Goal: Task Accomplishment & Management: Manage account settings

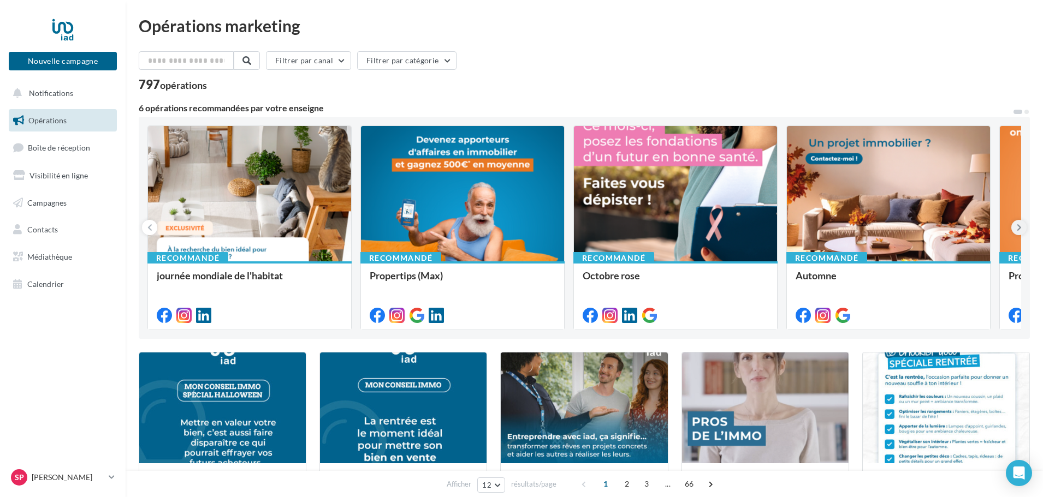
click at [1022, 227] on button at bounding box center [1018, 227] width 15 height 15
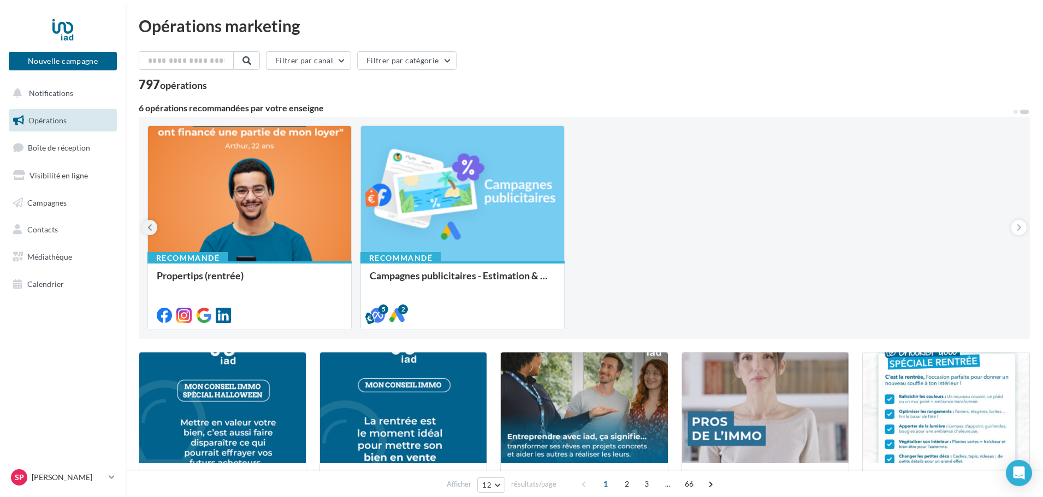
click at [151, 229] on icon at bounding box center [149, 227] width 5 height 11
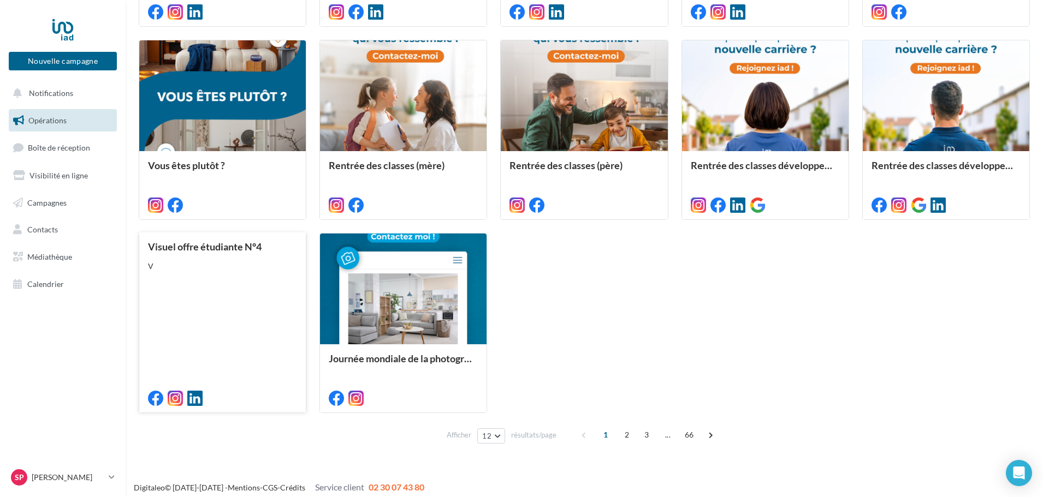
scroll to position [512, 0]
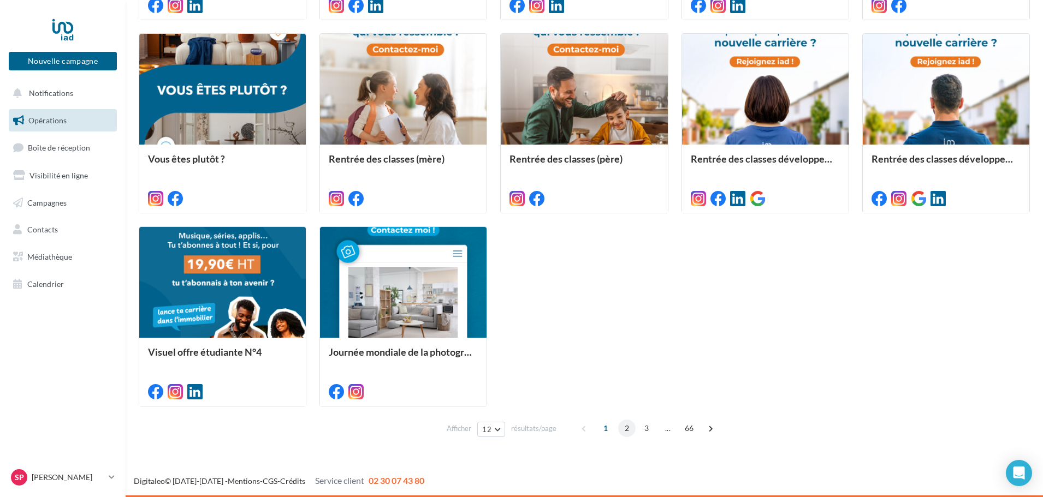
click at [630, 431] on span "2" at bounding box center [626, 428] width 17 height 17
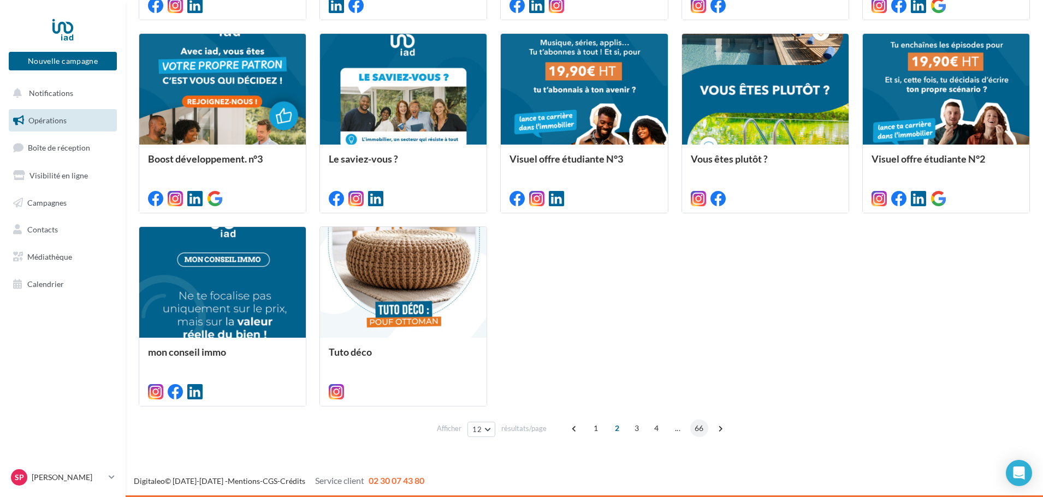
click at [699, 432] on span "66" at bounding box center [699, 428] width 18 height 17
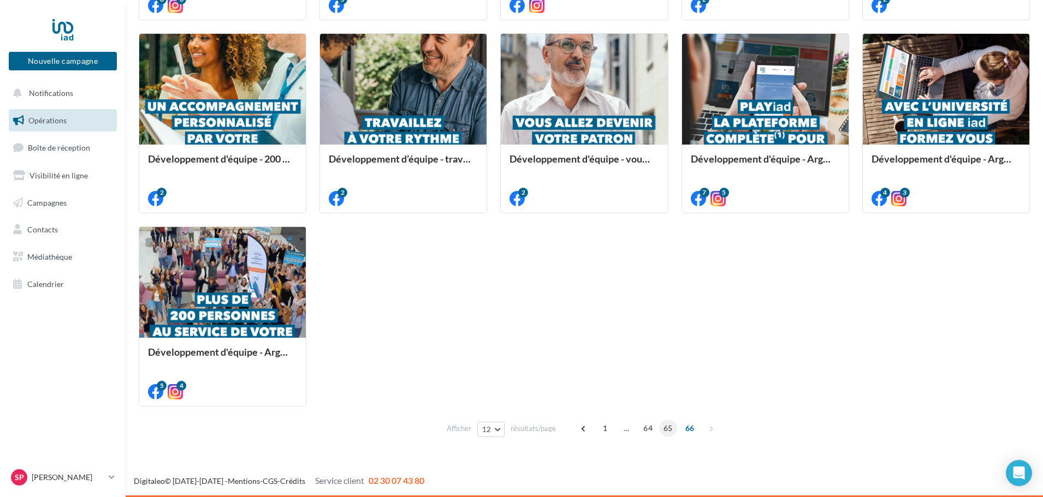
click at [672, 428] on span "65" at bounding box center [668, 428] width 18 height 17
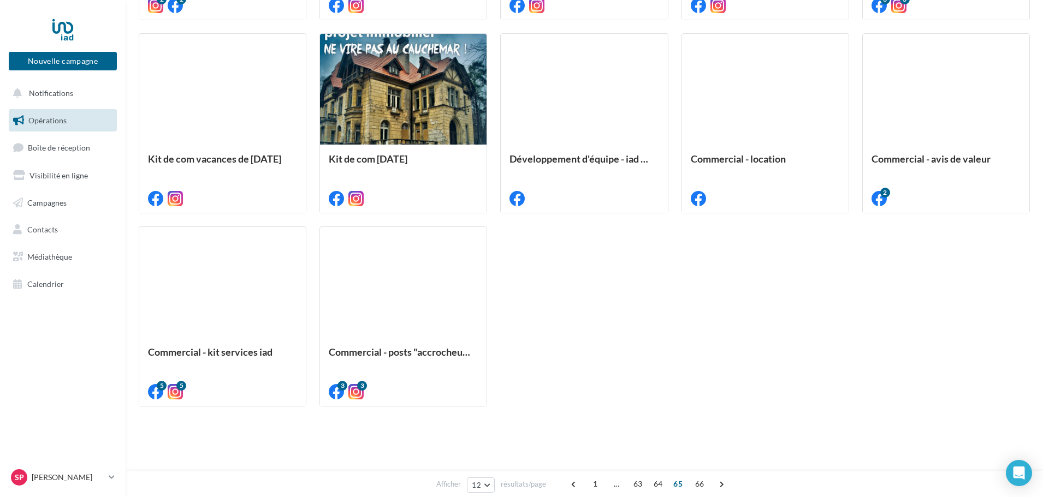
scroll to position [309, 0]
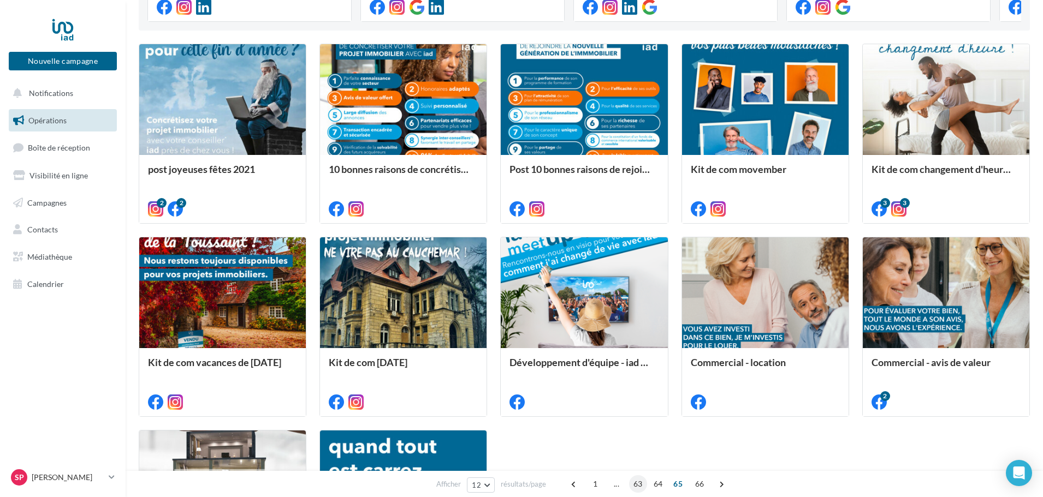
click at [638, 482] on span "63" at bounding box center [638, 484] width 18 height 17
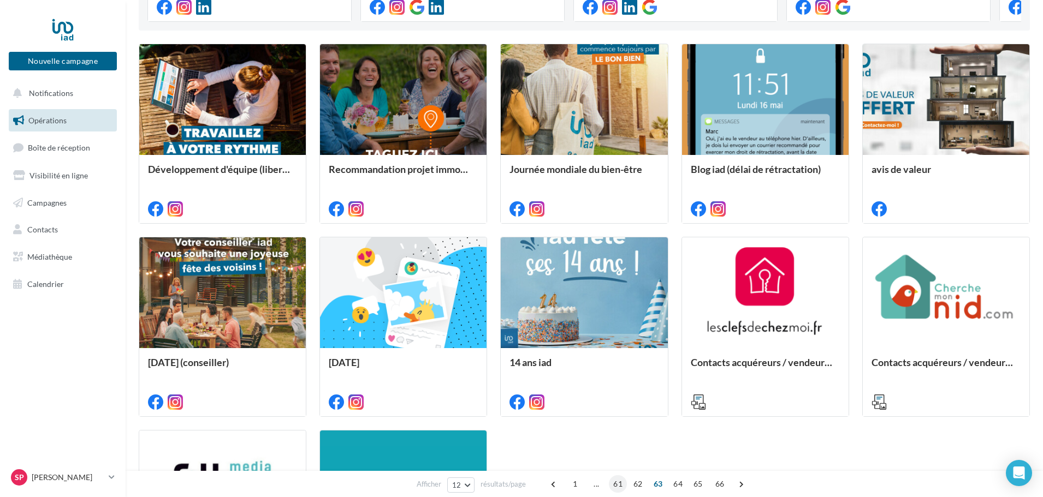
click at [617, 486] on span "61" at bounding box center [618, 484] width 18 height 17
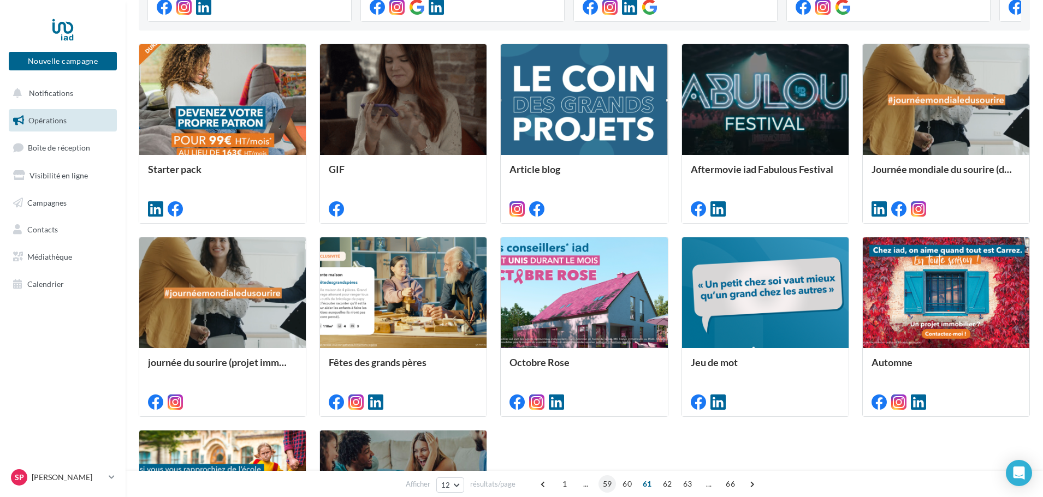
click at [608, 484] on span "59" at bounding box center [608, 484] width 18 height 17
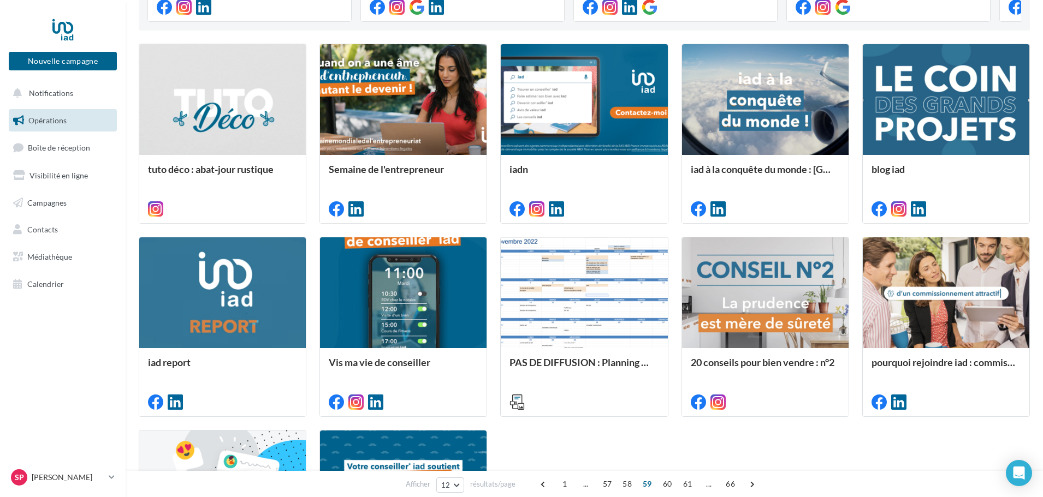
click at [608, 484] on span "57" at bounding box center [608, 484] width 18 height 17
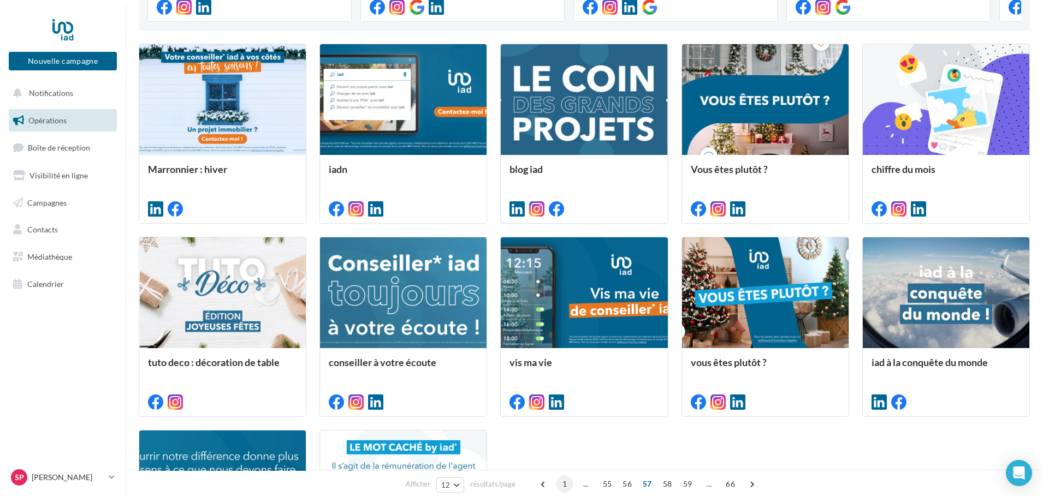
click at [563, 485] on span "1" at bounding box center [564, 484] width 17 height 17
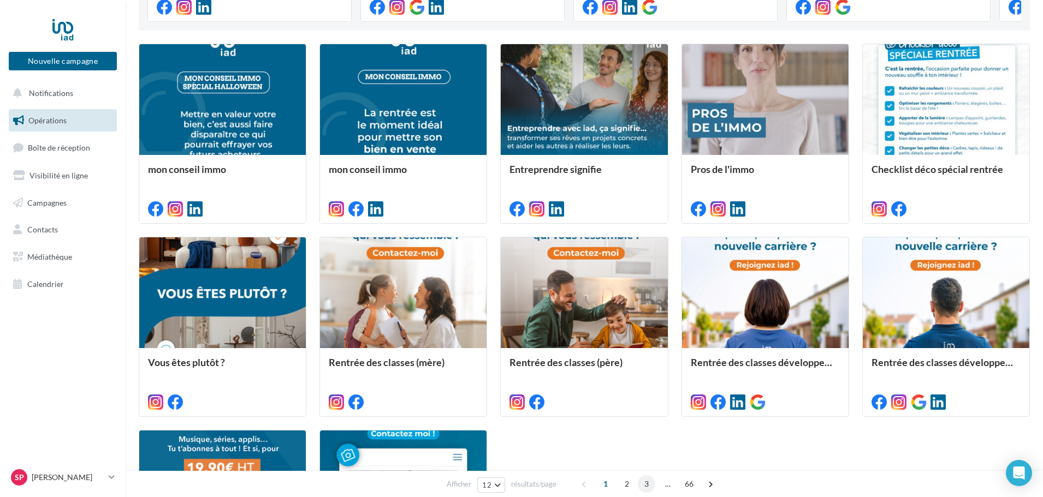
click at [648, 483] on span "3" at bounding box center [646, 484] width 17 height 17
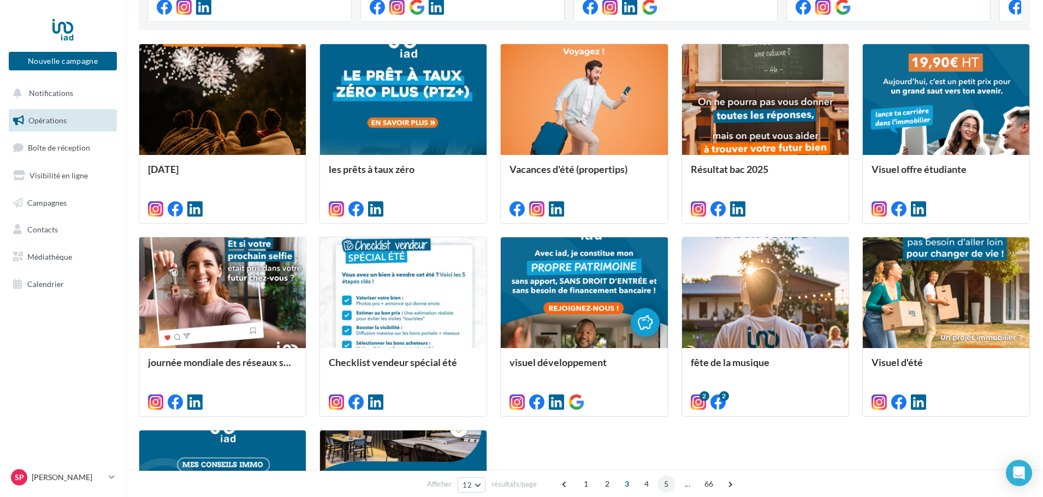
click at [660, 483] on span "5" at bounding box center [665, 484] width 17 height 17
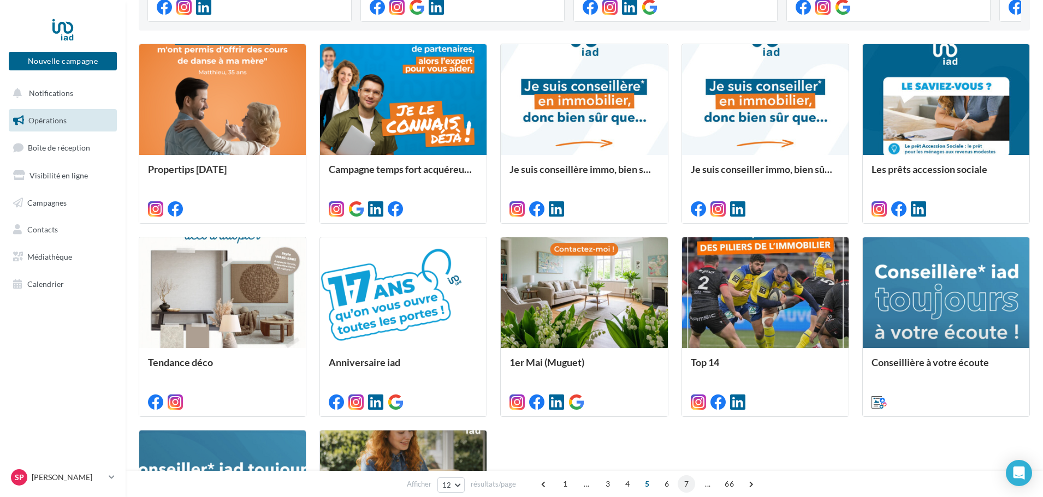
click at [679, 482] on span "7" at bounding box center [686, 484] width 17 height 17
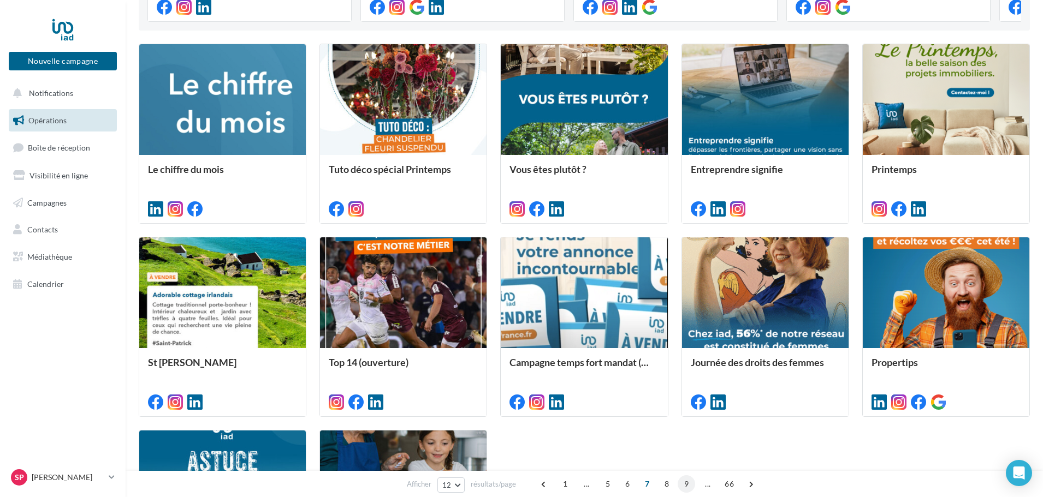
click at [688, 487] on span "9" at bounding box center [686, 484] width 17 height 17
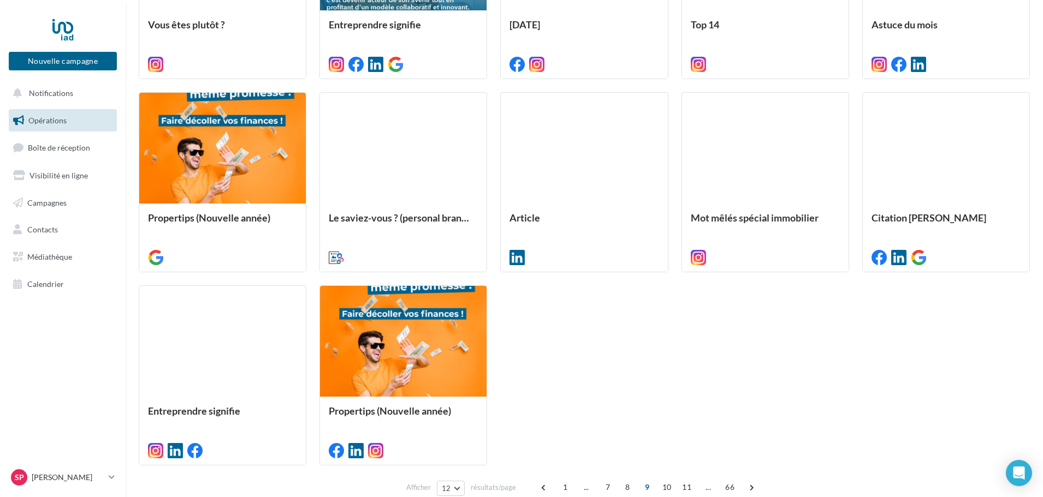
scroll to position [472, 0]
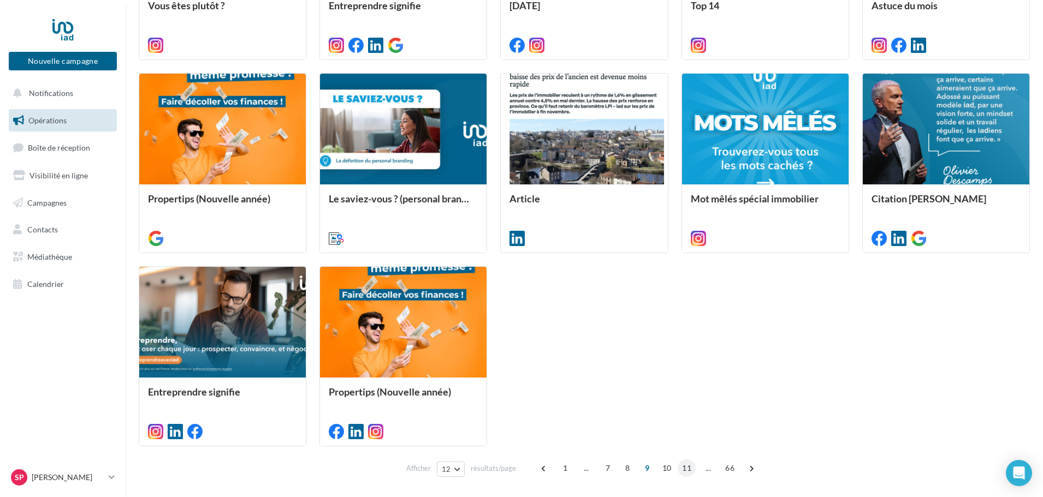
click at [685, 469] on span "11" at bounding box center [687, 468] width 18 height 17
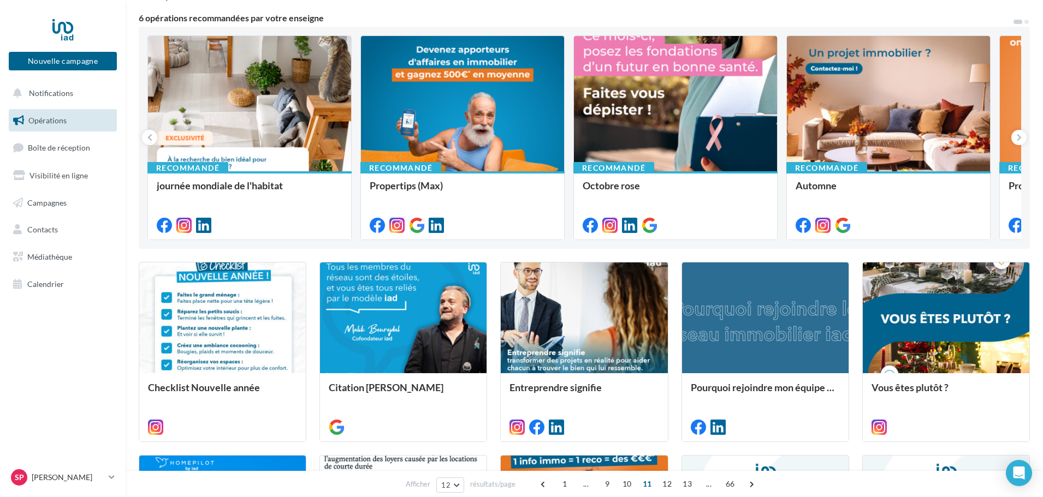
scroll to position [254, 0]
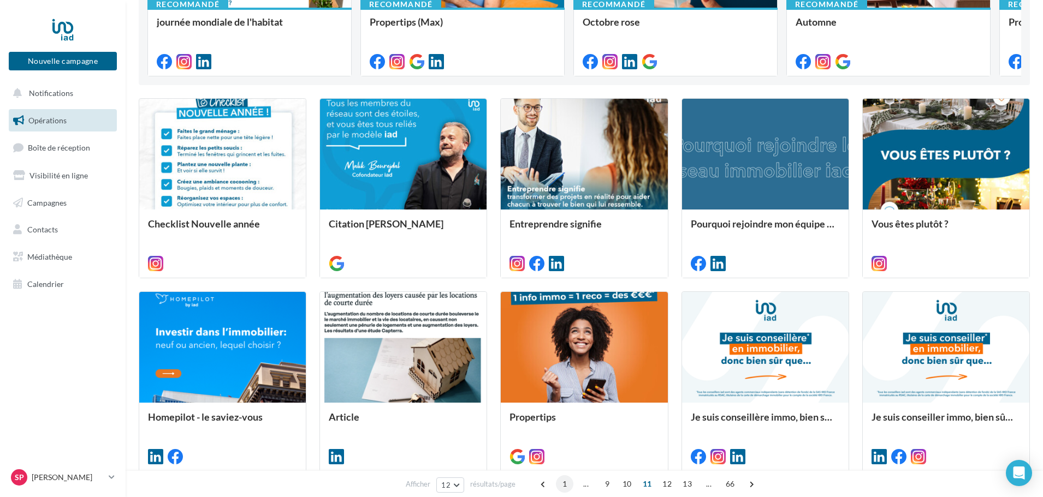
click at [565, 485] on span "1" at bounding box center [564, 484] width 17 height 17
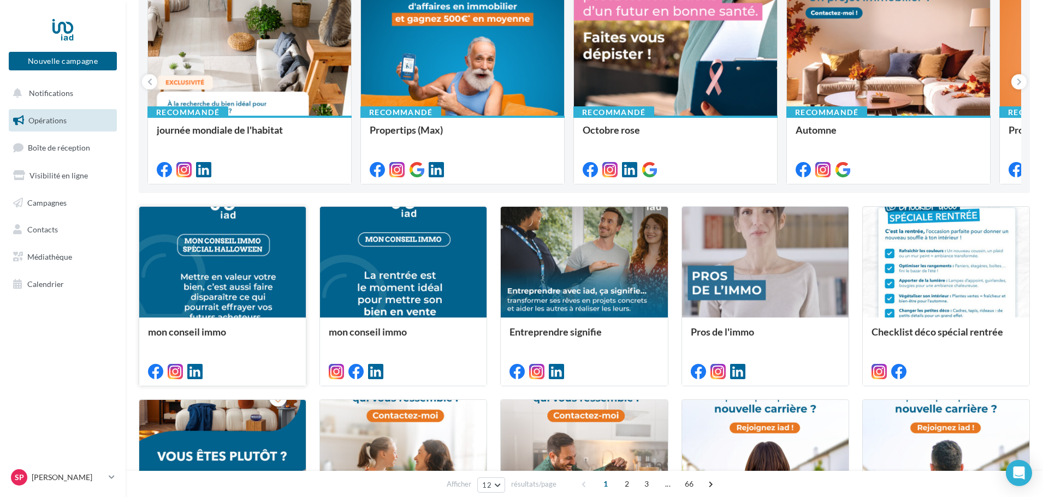
scroll to position [0, 0]
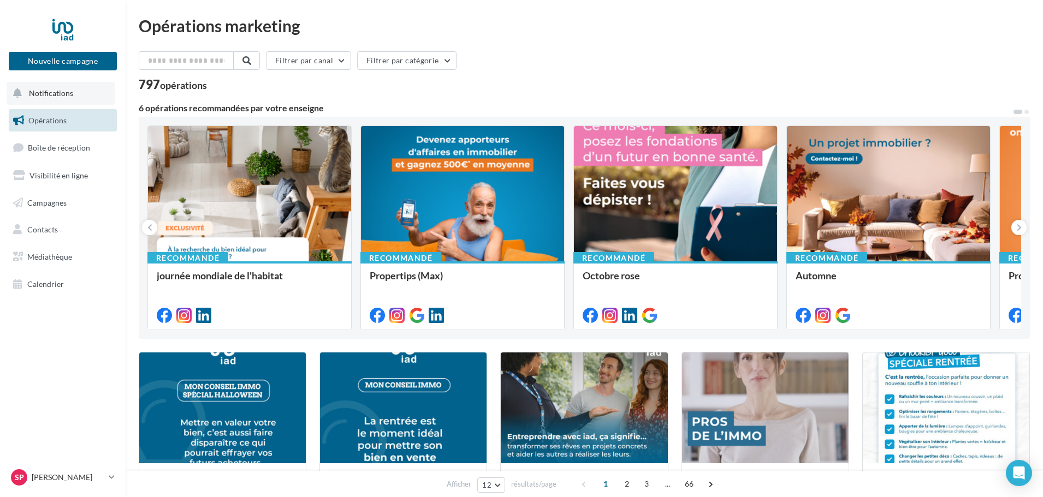
click at [51, 89] on span "Notifications" at bounding box center [51, 92] width 44 height 9
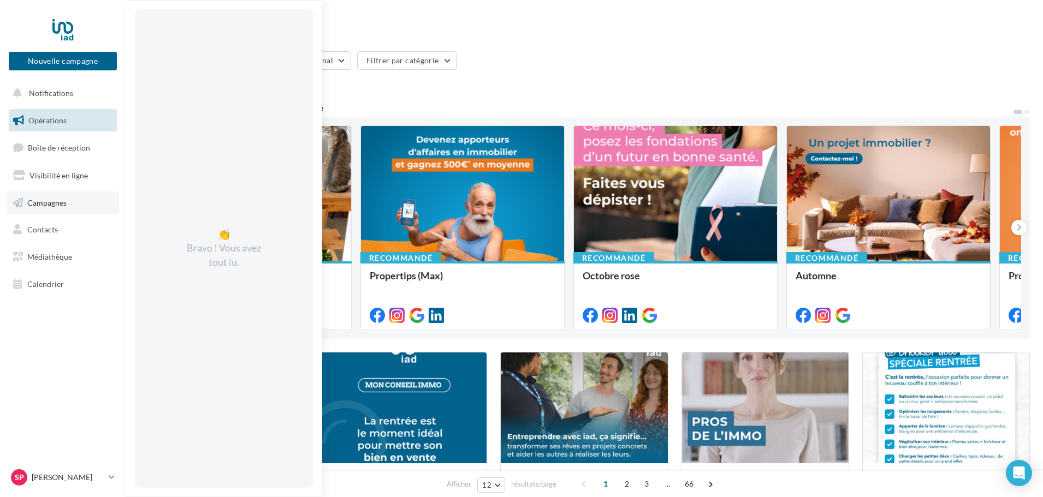
click at [56, 200] on span "Campagnes" at bounding box center [46, 202] width 39 height 9
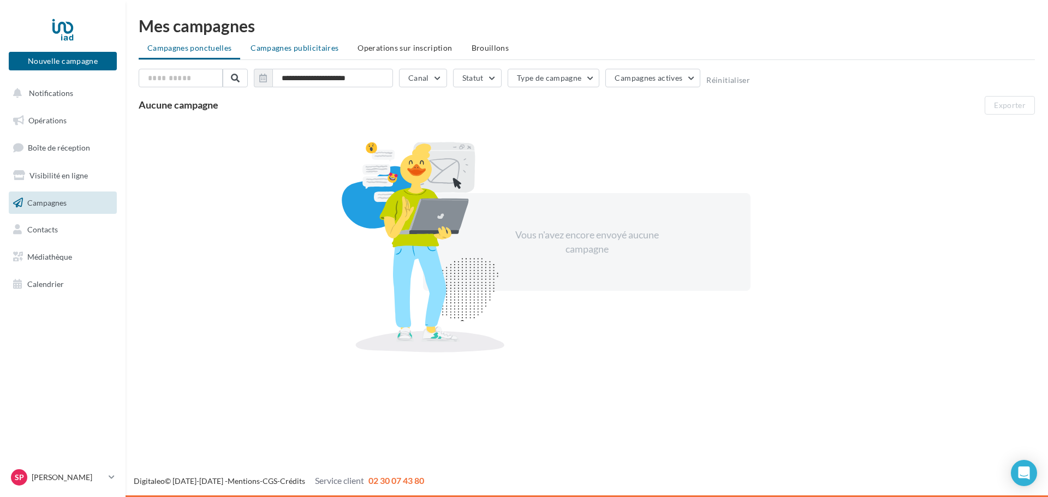
click at [287, 46] on span "Campagnes publicitaires" at bounding box center [295, 47] width 88 height 9
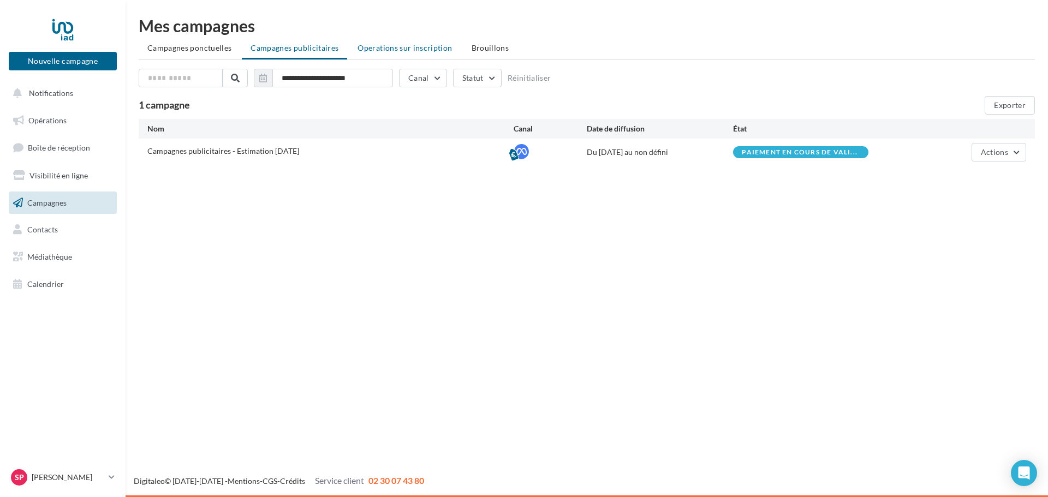
click at [387, 44] on span "Operations sur inscription" at bounding box center [405, 47] width 94 height 9
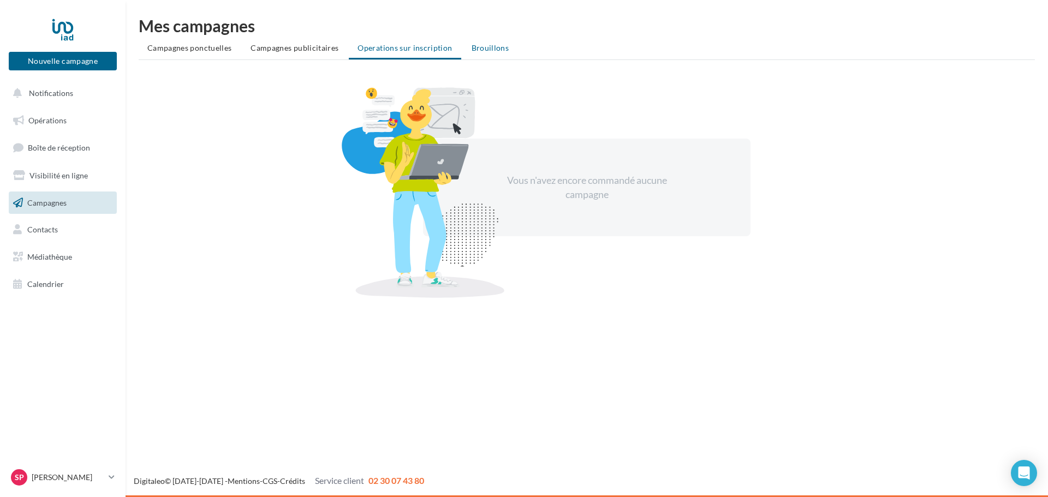
click at [500, 45] on span "Brouillons" at bounding box center [491, 47] width 38 height 9
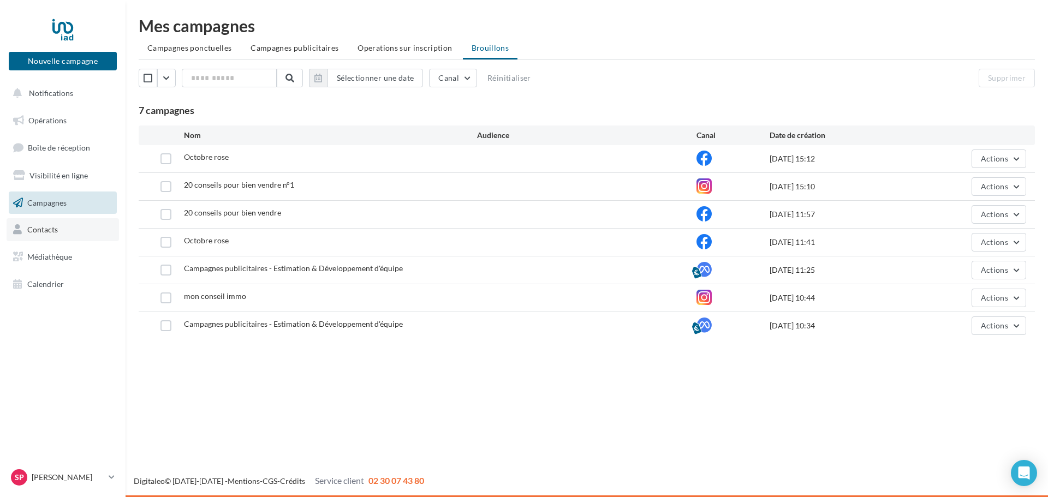
click at [62, 238] on link "Contacts" at bounding box center [63, 229] width 112 height 23
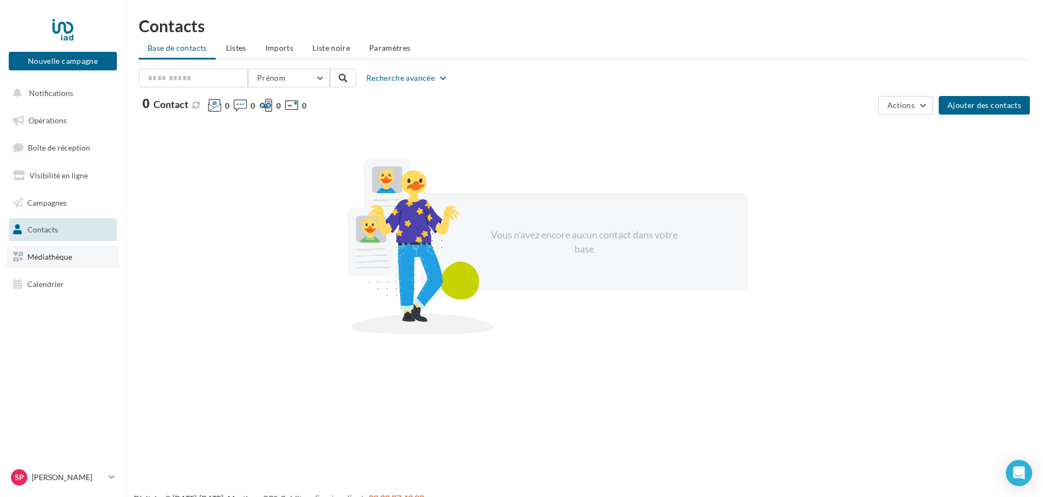
click at [61, 259] on span "Médiathèque" at bounding box center [49, 256] width 45 height 9
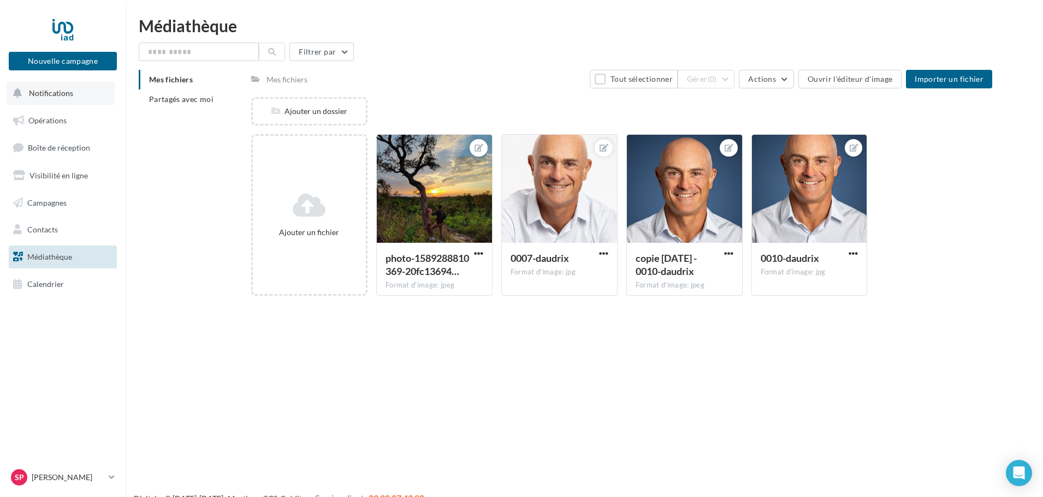
click at [47, 91] on span "Notifications" at bounding box center [51, 92] width 44 height 9
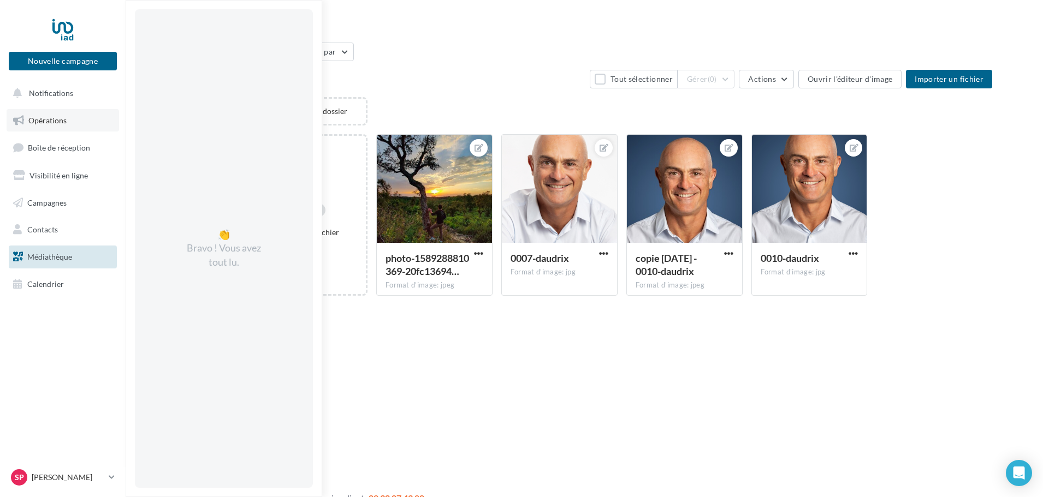
click at [47, 121] on span "Opérations" at bounding box center [47, 120] width 38 height 9
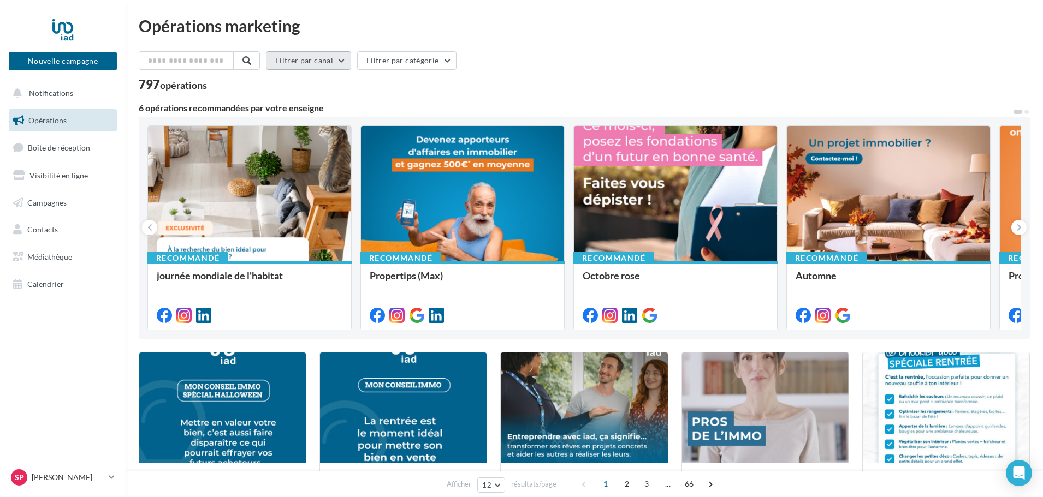
click at [320, 56] on button "Filtrer par canal" at bounding box center [308, 60] width 85 height 19
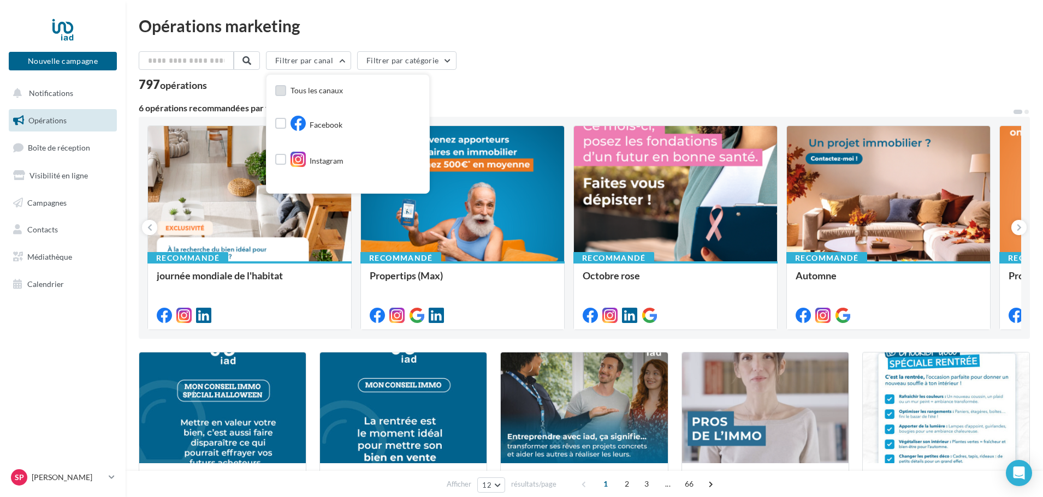
click at [335, 93] on span "Tous les canaux" at bounding box center [317, 90] width 52 height 9
click at [475, 94] on div "Filtrer par canal (10) Tous les canaux Facebook Instagram Post LinkedIn Google …" at bounding box center [584, 502] width 891 height 903
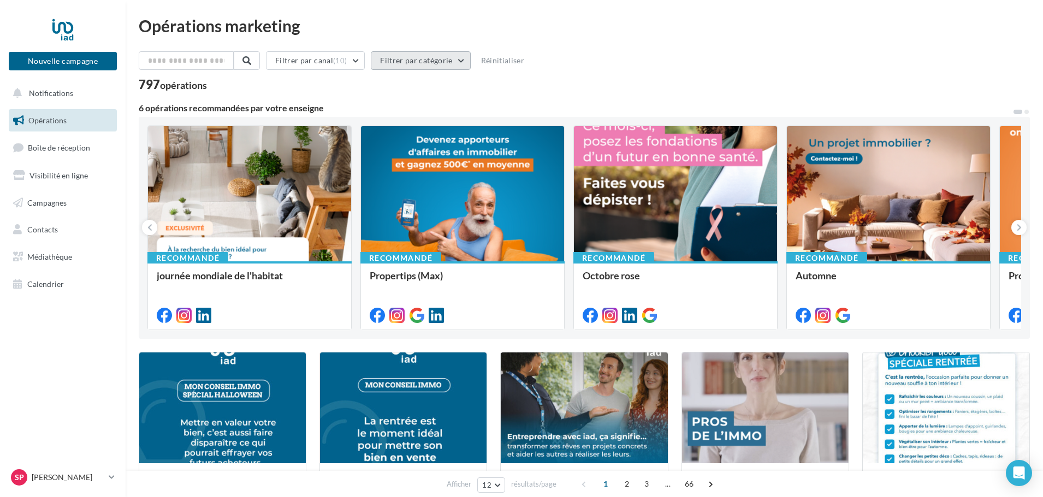
click at [453, 62] on button "Filtrer par catégorie" at bounding box center [420, 60] width 99 height 19
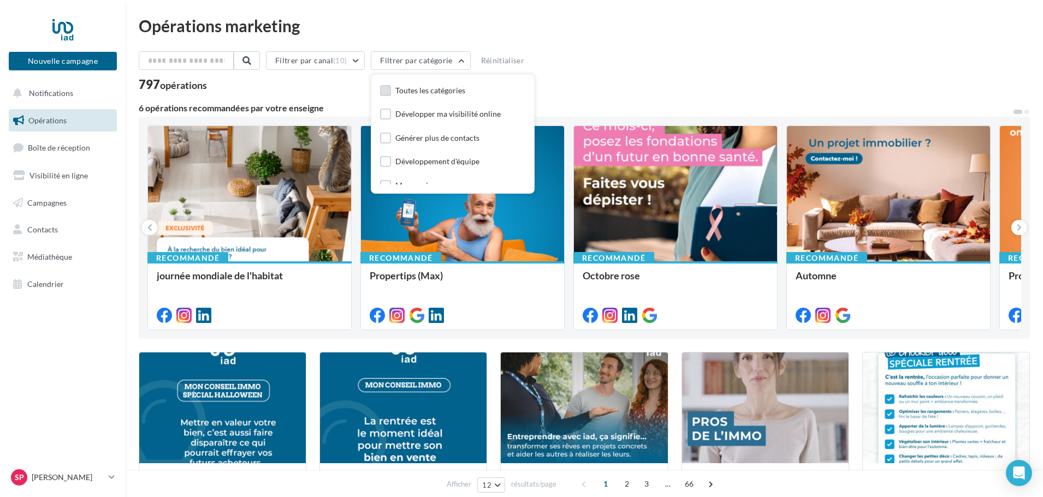
click at [447, 92] on div "Toutes les catégories" at bounding box center [430, 90] width 70 height 11
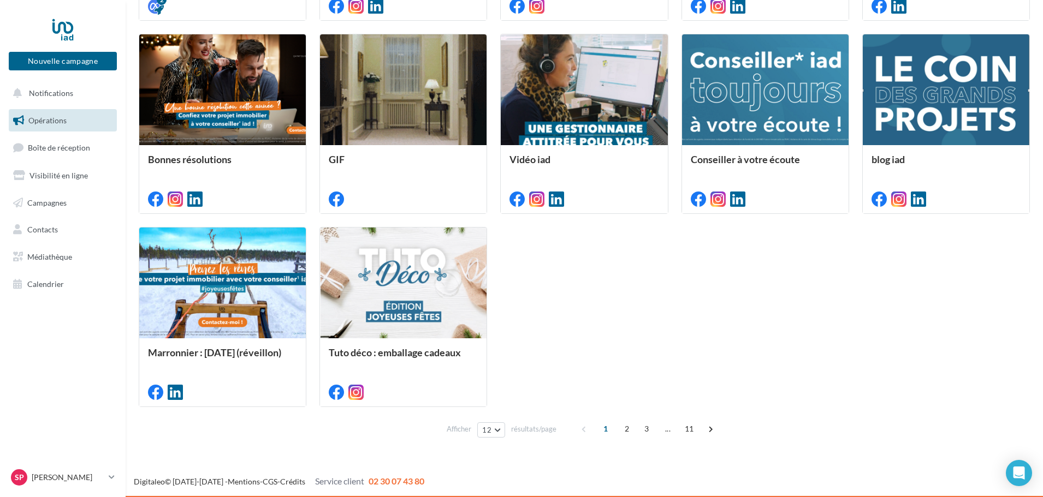
scroll to position [490, 0]
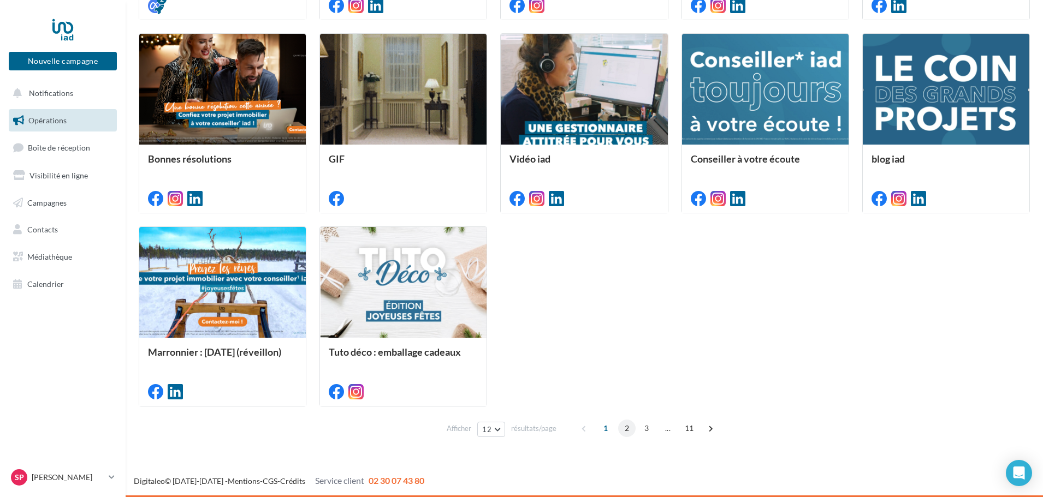
click at [627, 428] on span "2" at bounding box center [626, 428] width 17 height 17
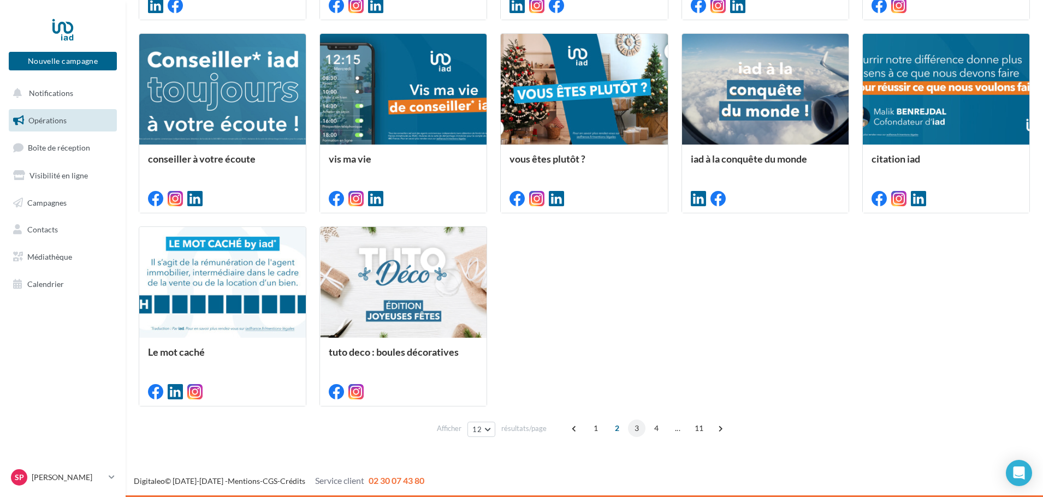
click at [636, 432] on span "3" at bounding box center [636, 428] width 17 height 17
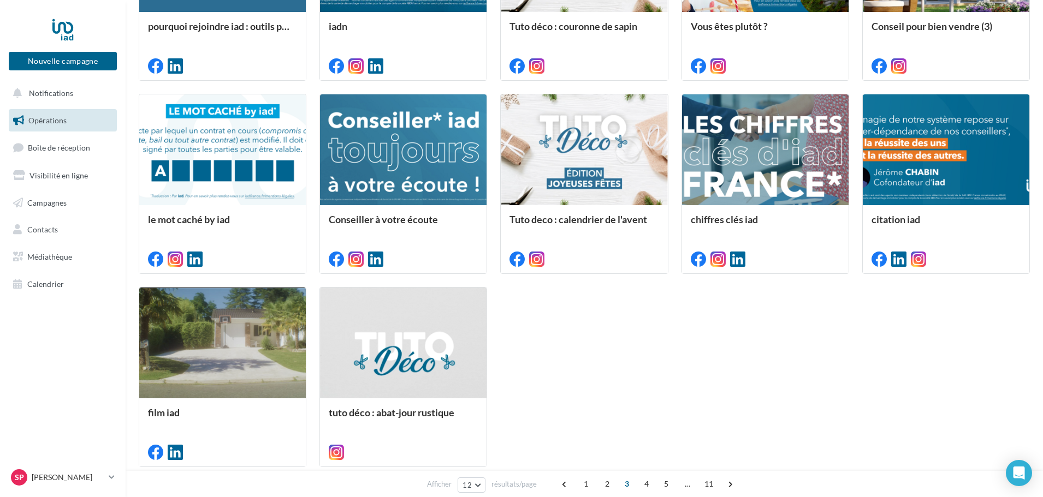
scroll to position [450, 0]
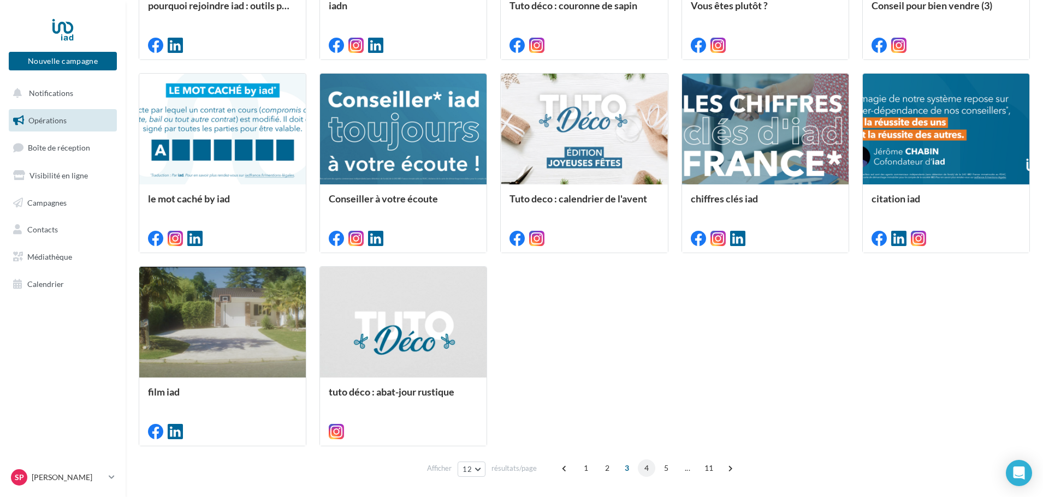
click at [651, 469] on span "4" at bounding box center [646, 468] width 17 height 17
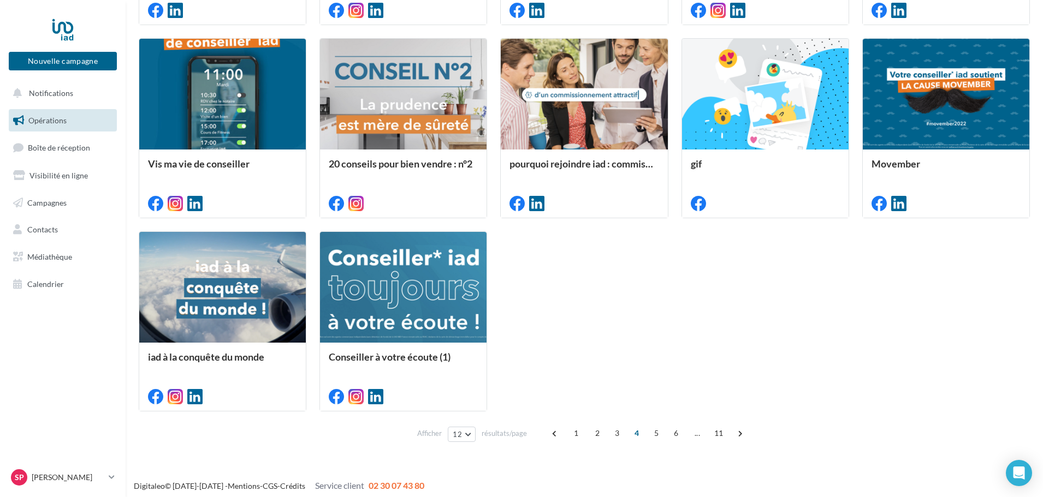
scroll to position [490, 0]
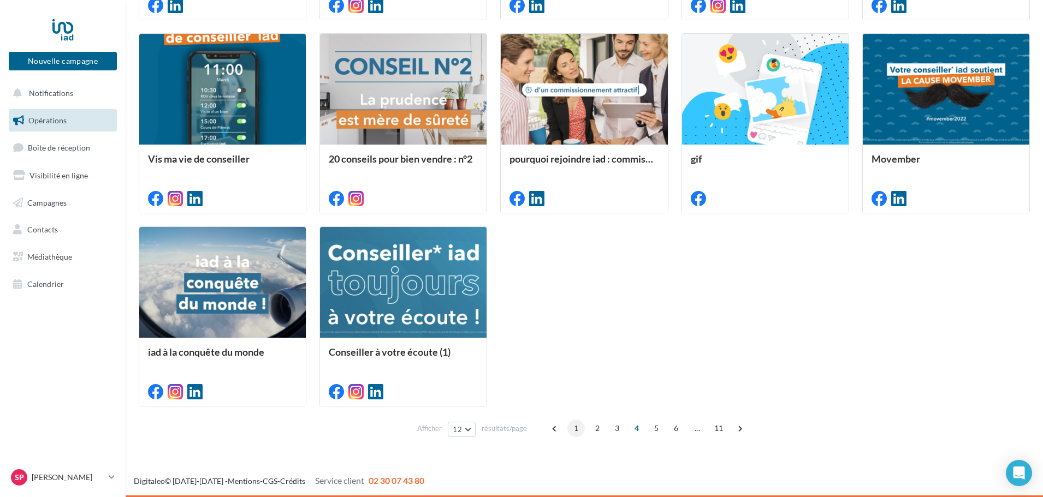
click at [573, 429] on span "1" at bounding box center [575, 428] width 17 height 17
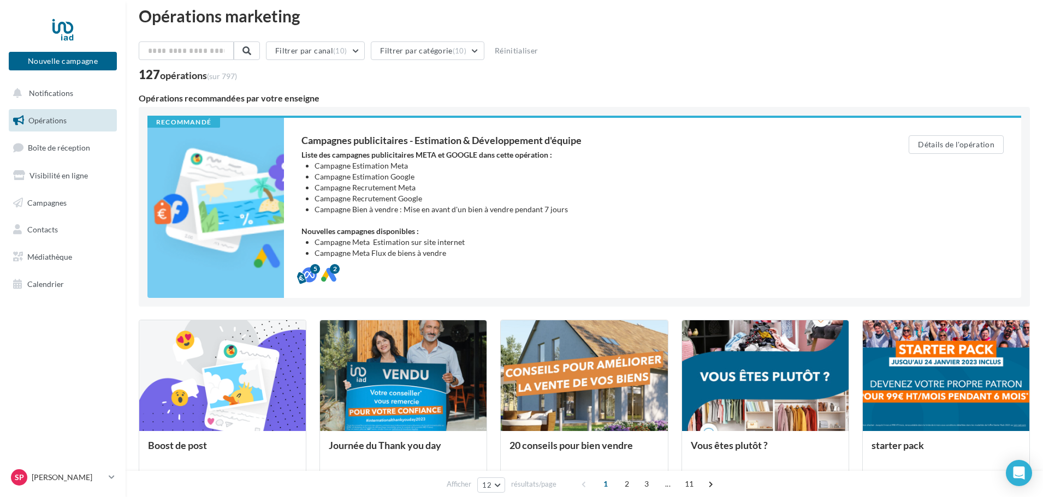
scroll to position [0, 0]
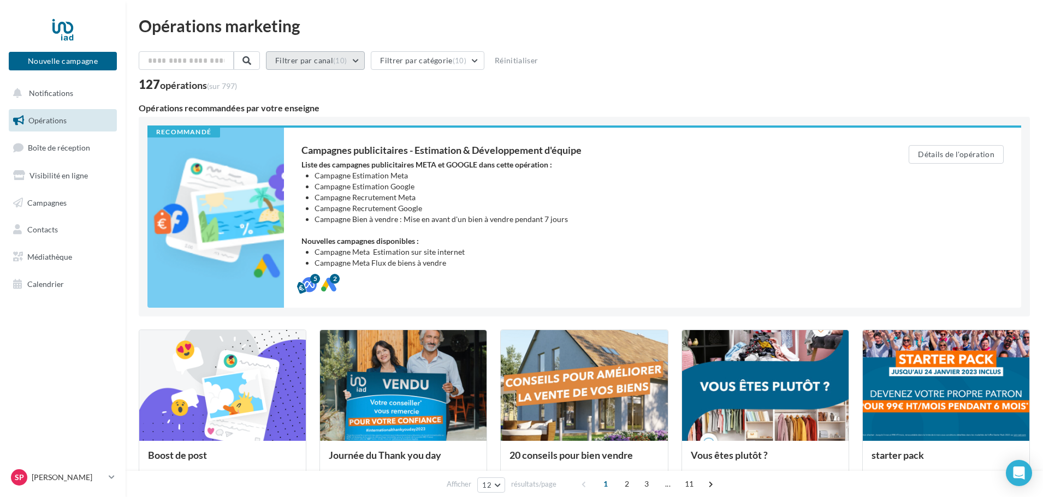
click at [357, 57] on button "Filtrer par canal (10)" at bounding box center [315, 60] width 99 height 19
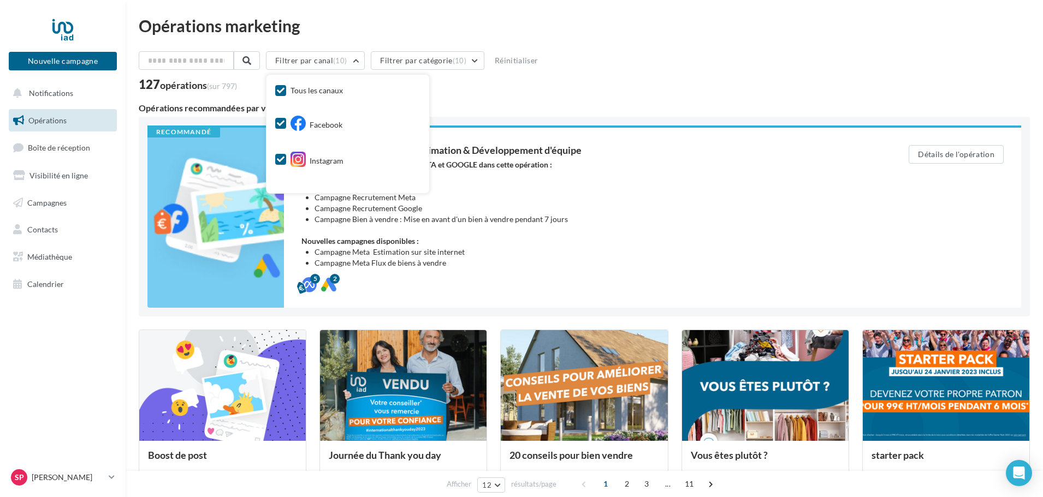
click at [340, 93] on span "Tous les canaux" at bounding box center [317, 90] width 52 height 9
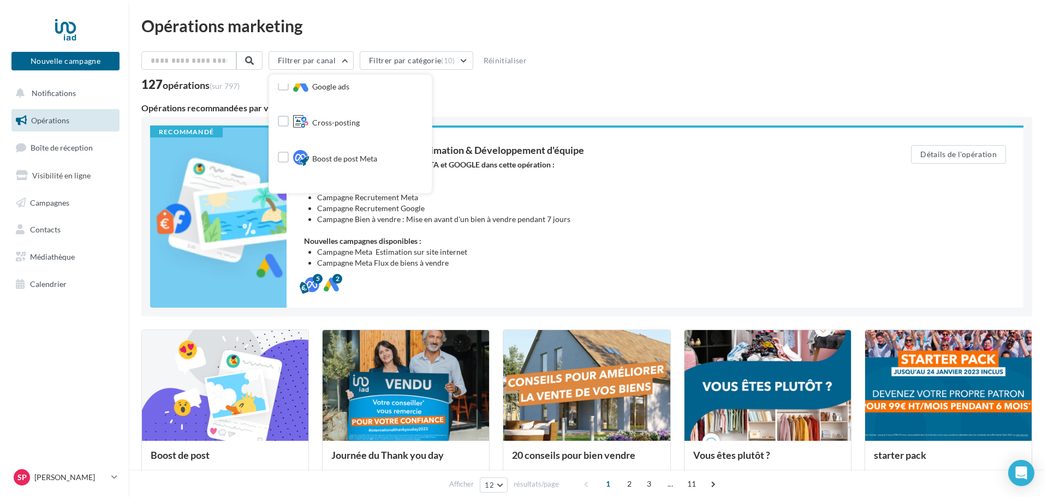
scroll to position [164, 0]
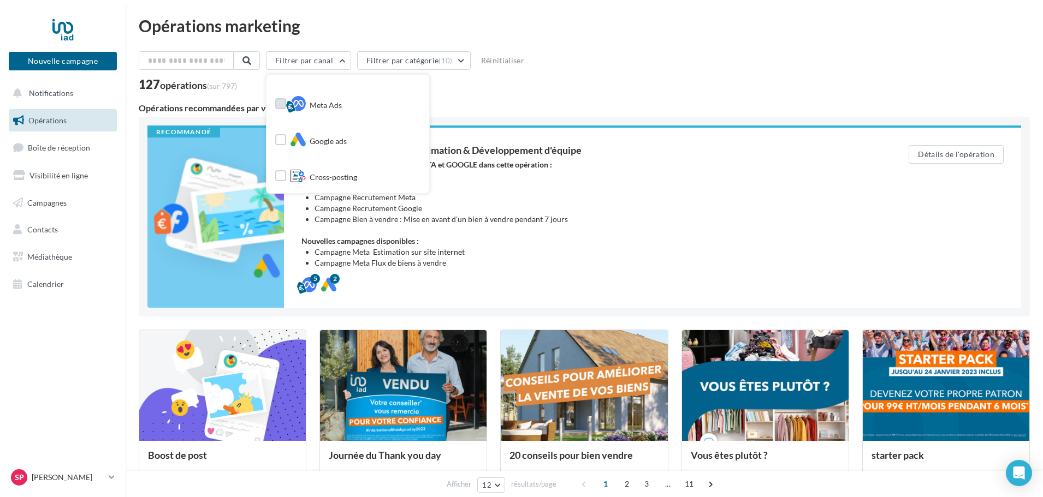
click at [334, 105] on span "Meta Ads" at bounding box center [326, 105] width 32 height 11
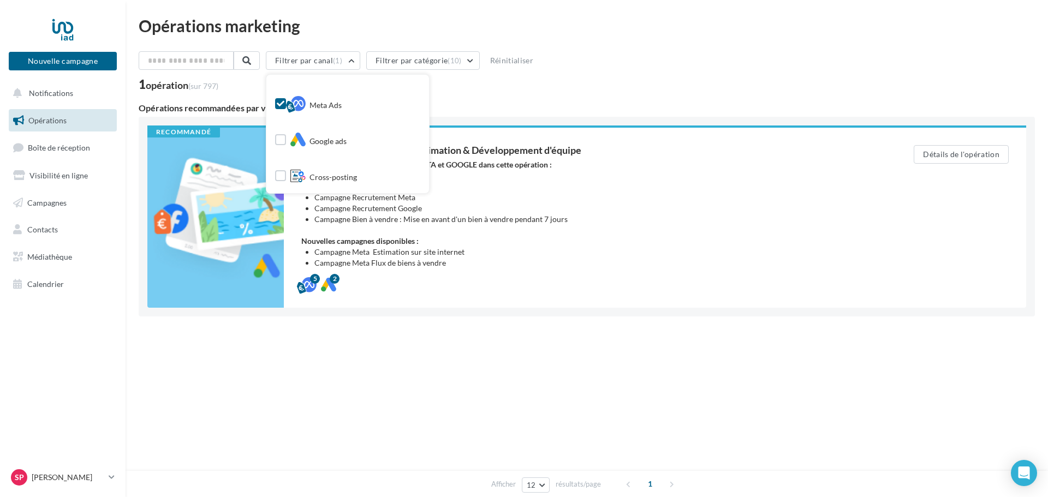
click at [483, 96] on div "Filtrer par canal (1) Tous les canaux Facebook Instagram Post LinkedIn Google P…" at bounding box center [587, 207] width 897 height 313
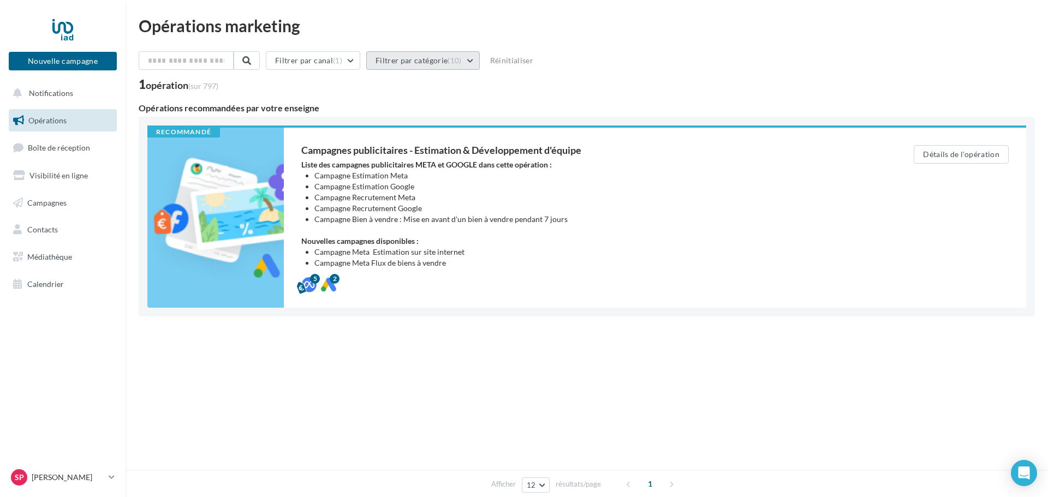
click at [461, 62] on span "(10)" at bounding box center [455, 60] width 14 height 9
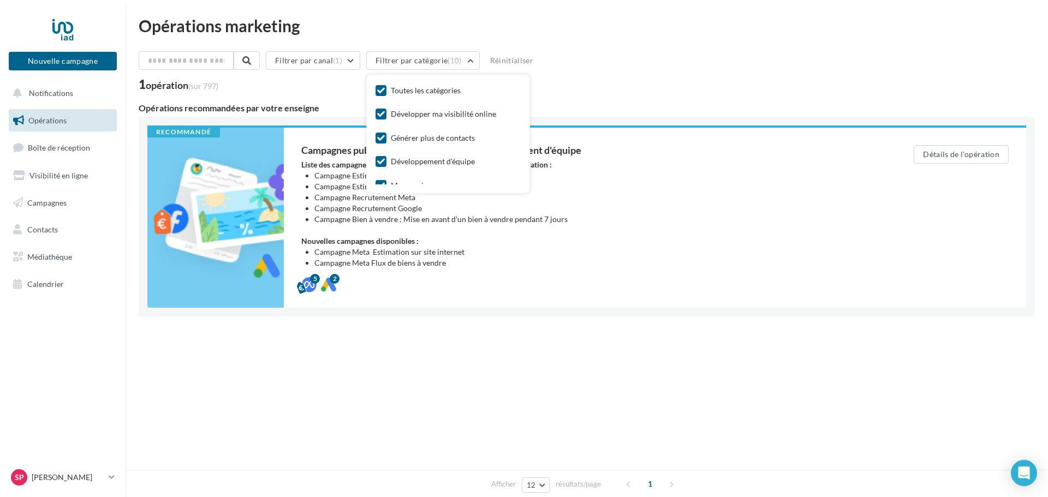
click at [452, 93] on div "Toutes les catégories" at bounding box center [426, 90] width 70 height 11
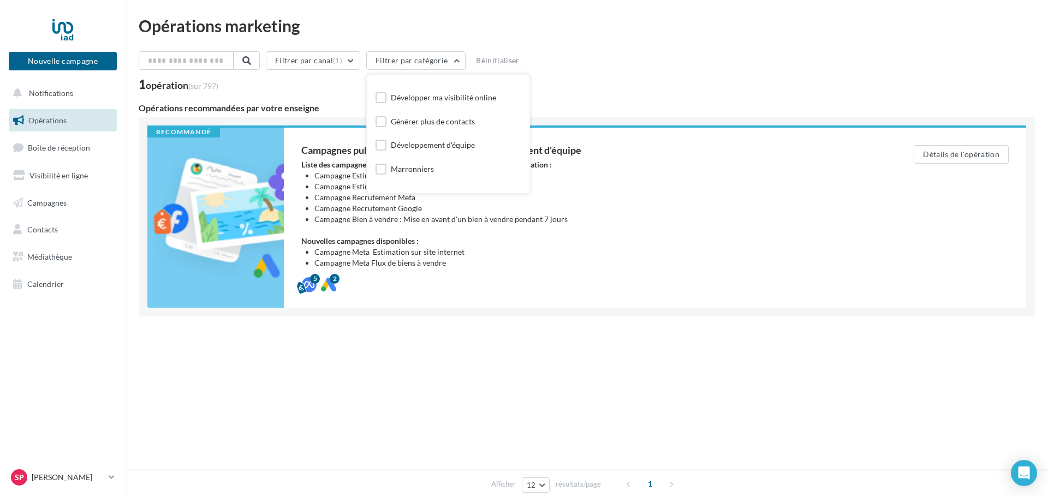
scroll to position [0, 0]
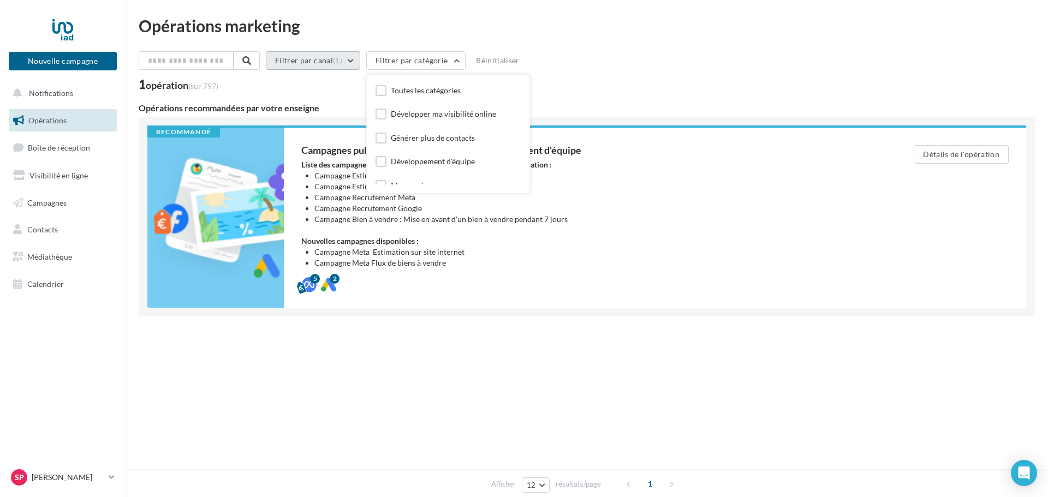
click at [351, 62] on button "Filtrer par canal (1)" at bounding box center [313, 60] width 94 height 19
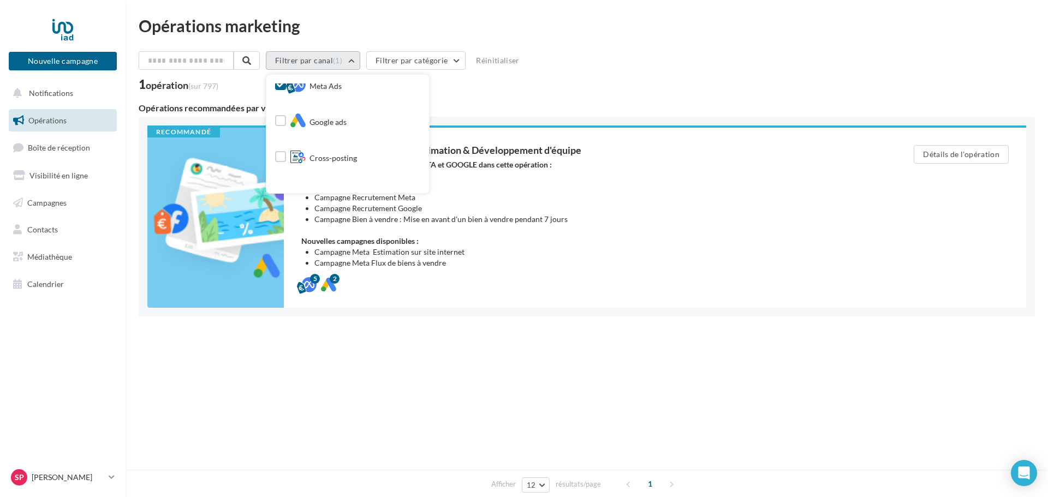
scroll to position [164, 0]
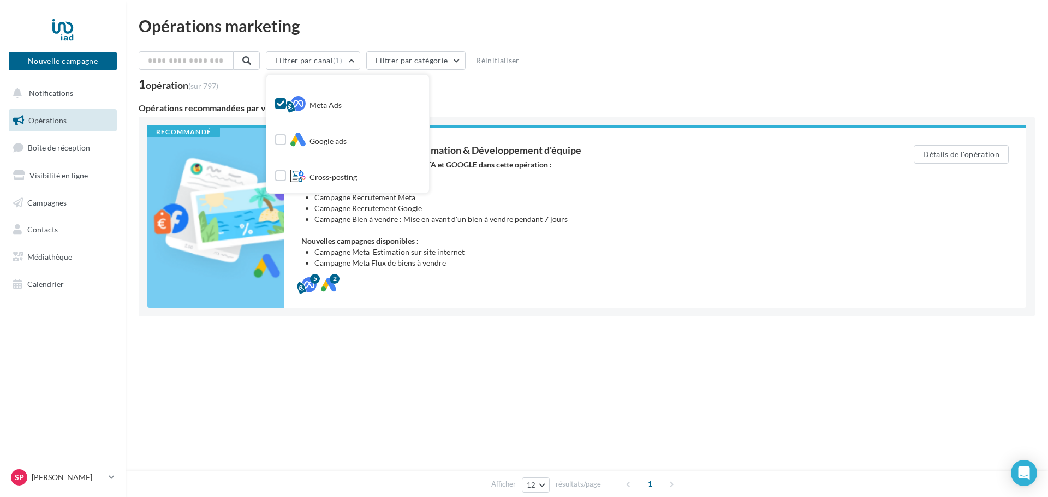
click at [482, 104] on div "Opérations recommandées par votre enseigne" at bounding box center [587, 108] width 897 height 9
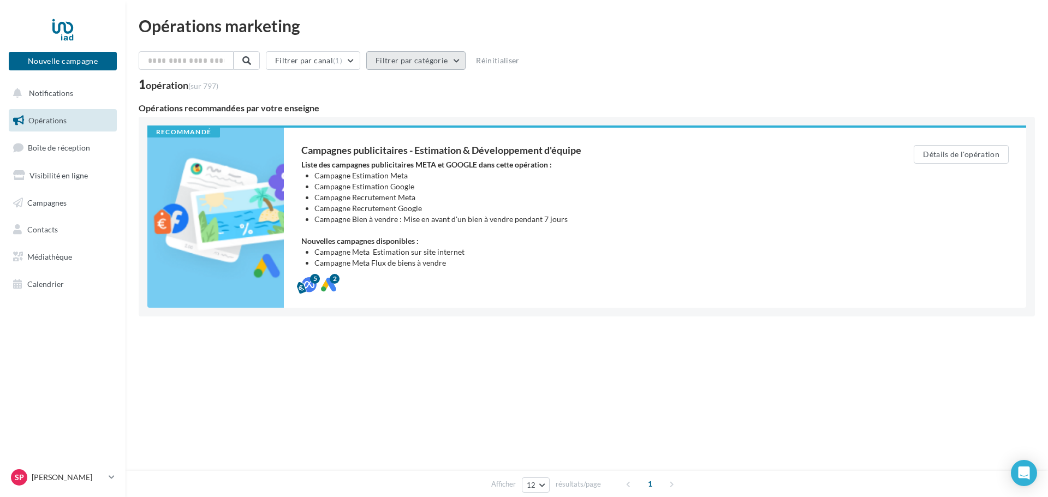
click at [460, 55] on button "Filtrer par catégorie" at bounding box center [415, 60] width 99 height 19
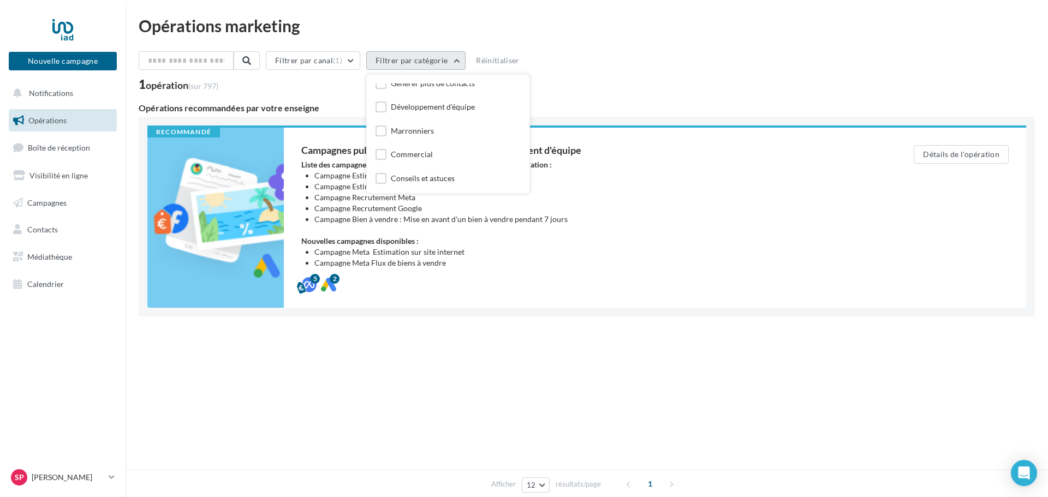
scroll to position [109, 0]
click at [587, 89] on div "1 opération (sur 797)" at bounding box center [587, 86] width 897 height 14
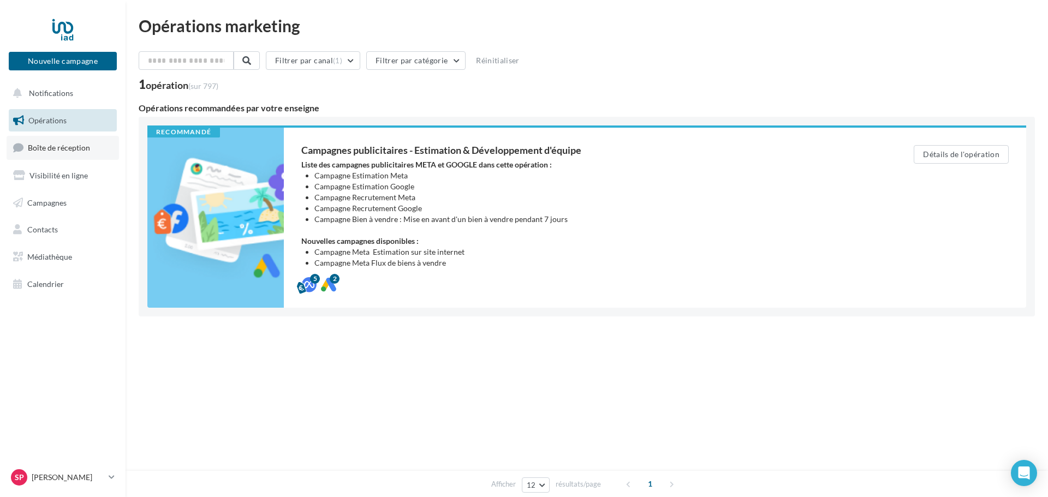
click at [51, 144] on span "Boîte de réception" at bounding box center [59, 147] width 62 height 9
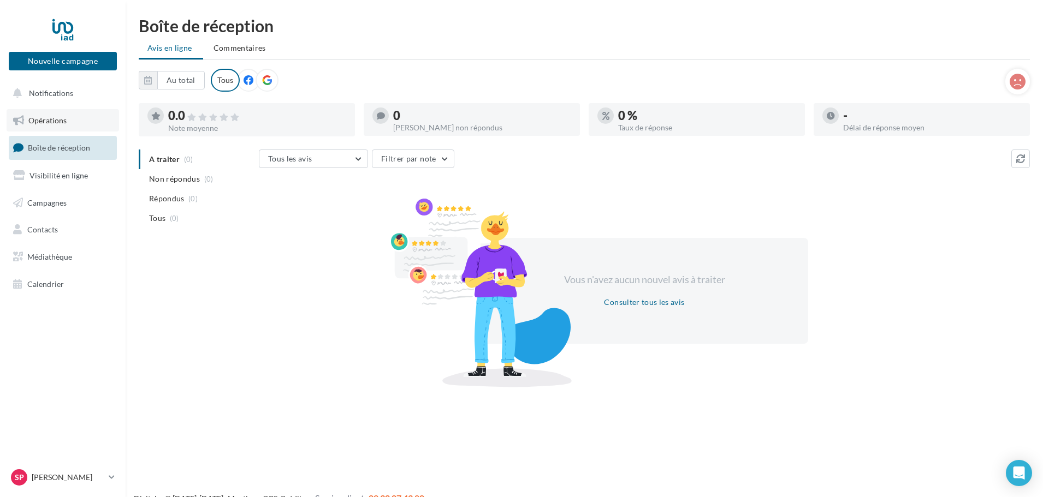
click at [61, 115] on link "Opérations" at bounding box center [63, 120] width 112 height 23
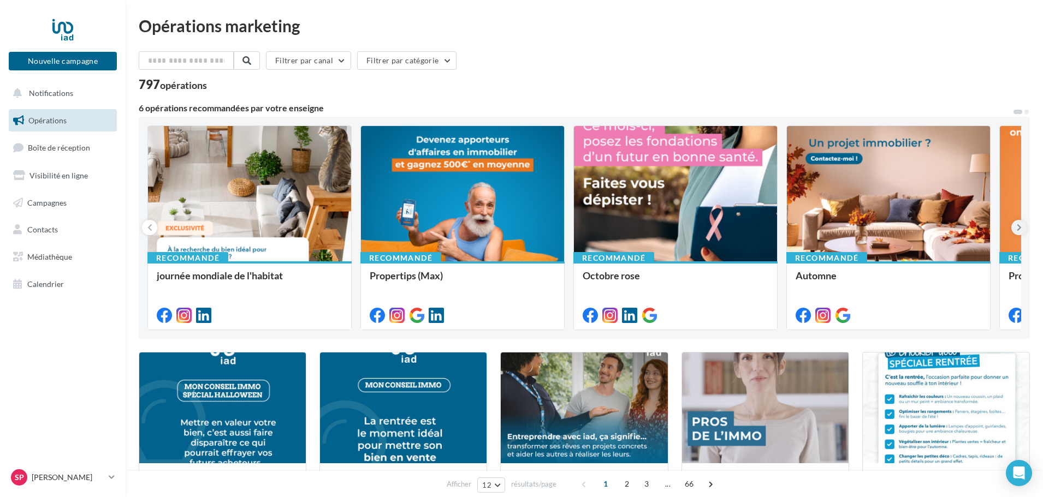
click at [1020, 230] on icon at bounding box center [1019, 227] width 5 height 11
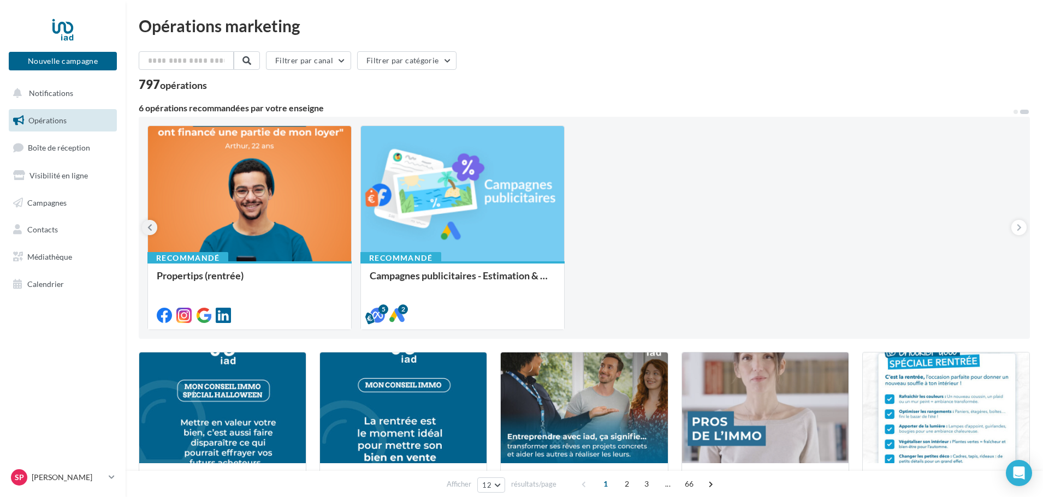
click at [152, 229] on button at bounding box center [149, 227] width 15 height 15
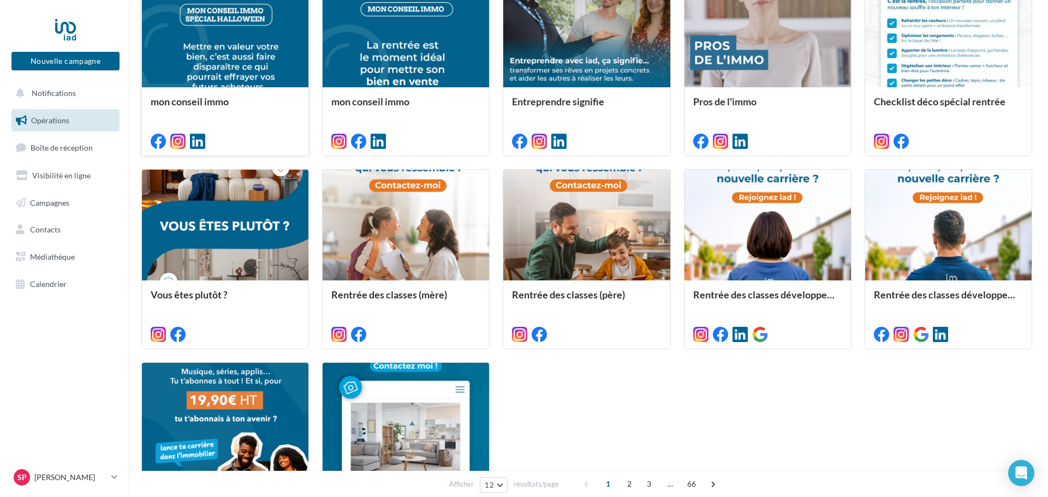
scroll to position [382, 0]
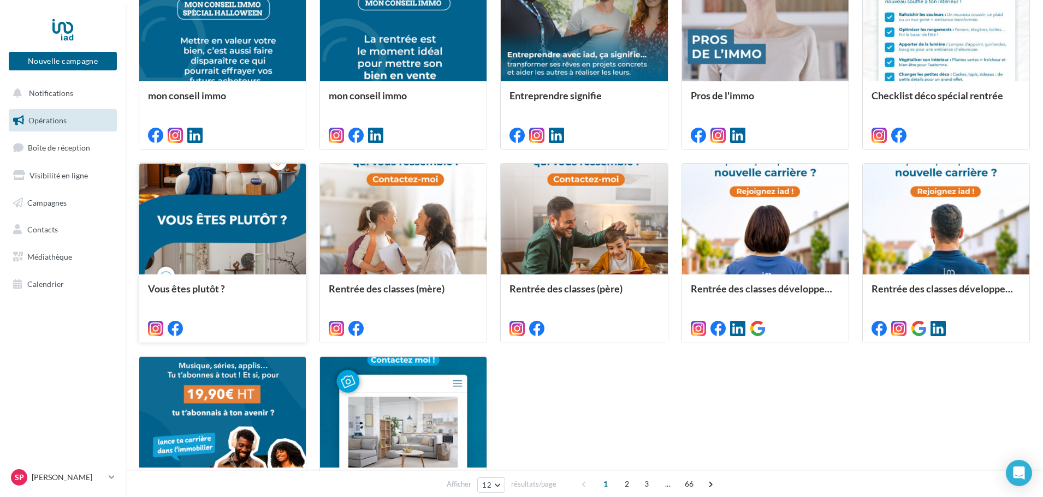
click at [270, 242] on div at bounding box center [222, 220] width 167 height 112
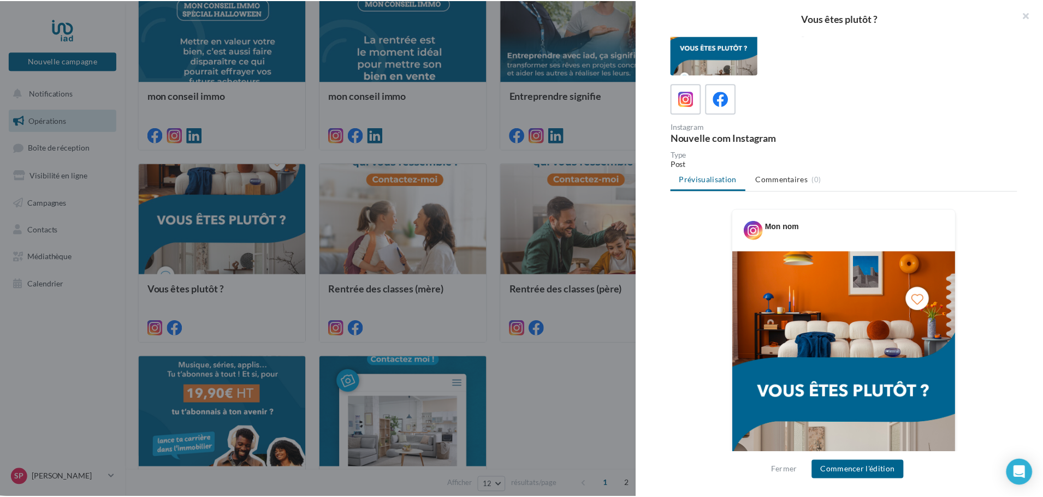
scroll to position [0, 0]
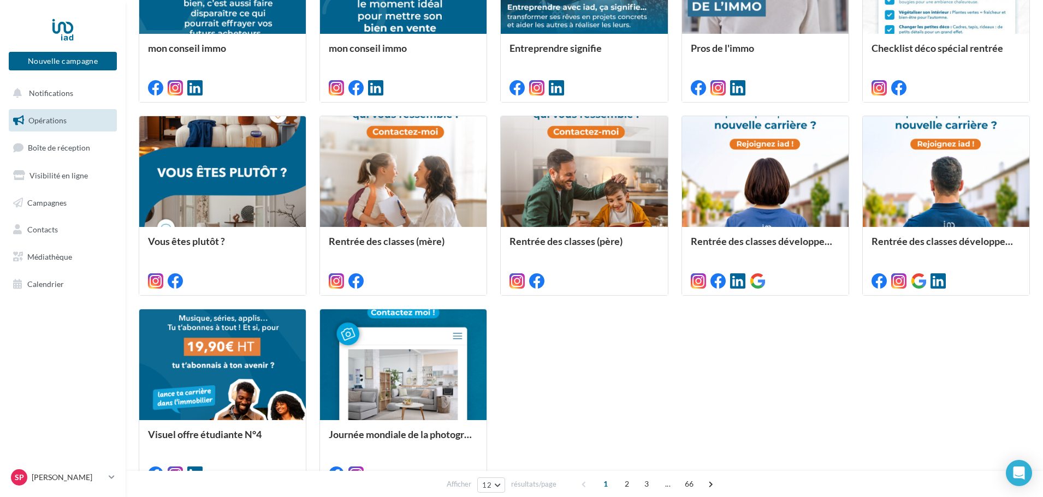
scroll to position [491, 0]
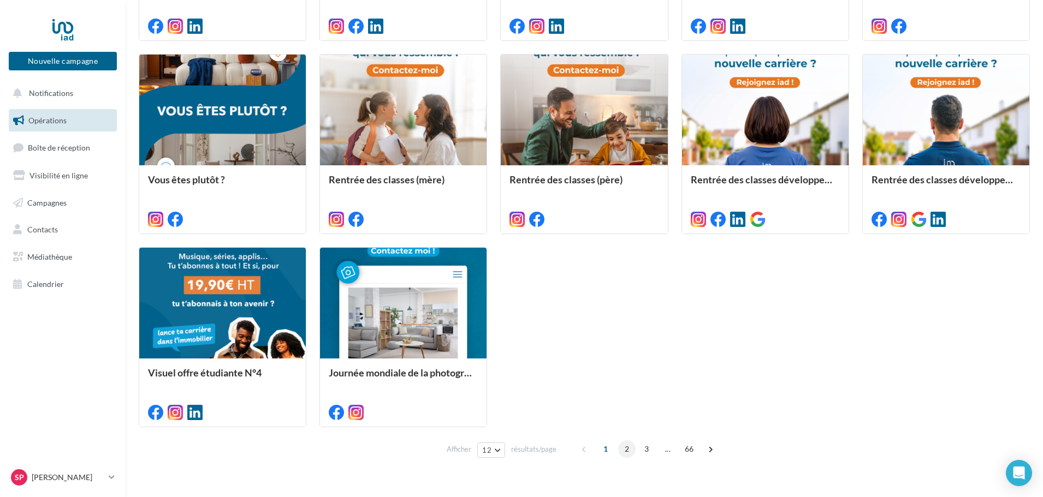
click at [627, 449] on span "2" at bounding box center [626, 449] width 17 height 17
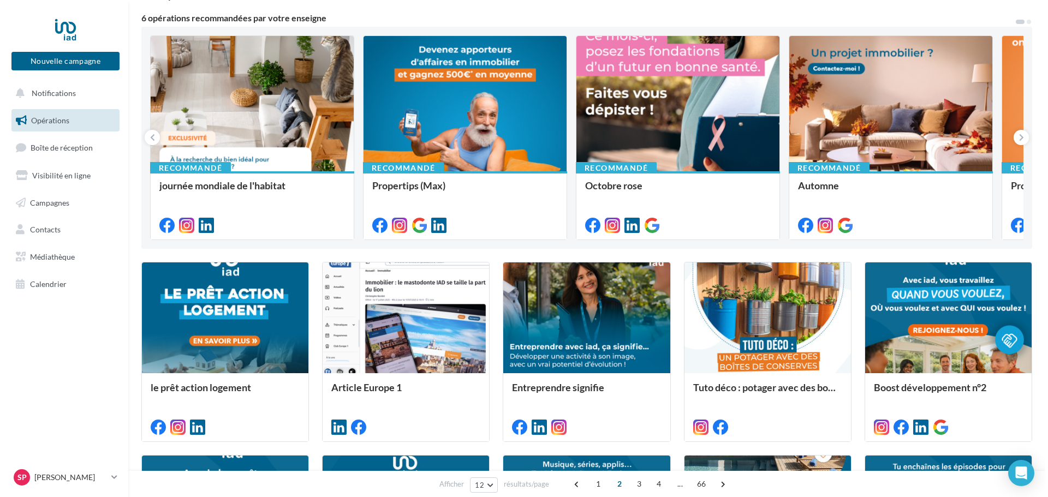
scroll to position [218, 0]
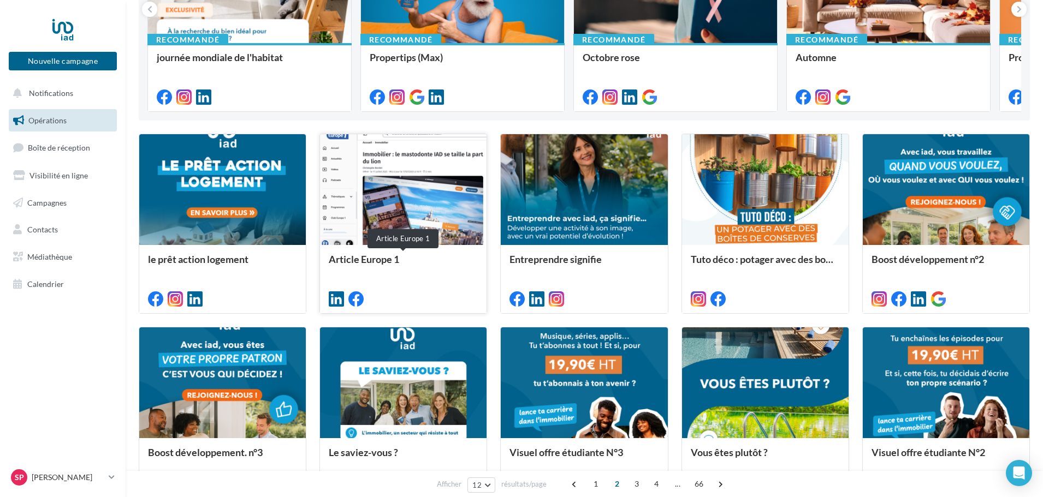
click at [419, 275] on div "Article Europe 1" at bounding box center [403, 265] width 149 height 22
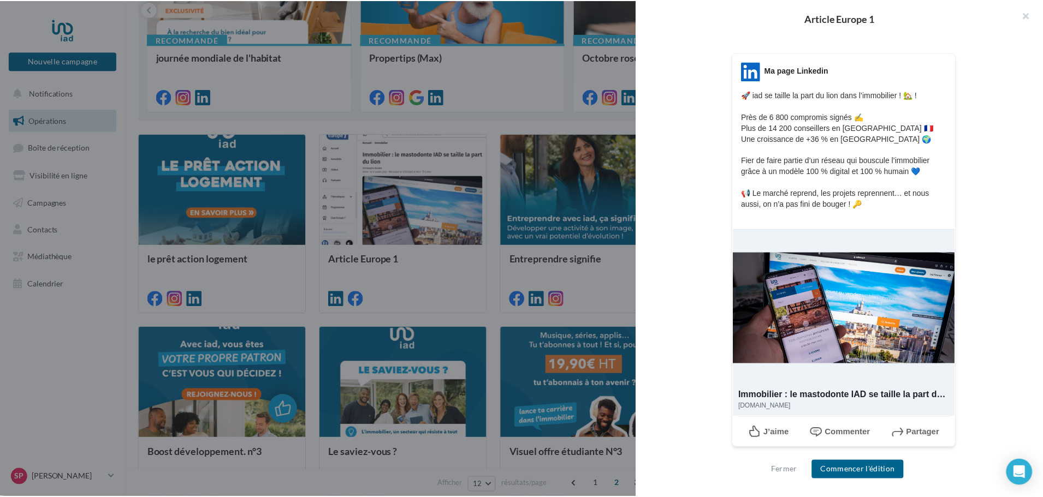
scroll to position [0, 0]
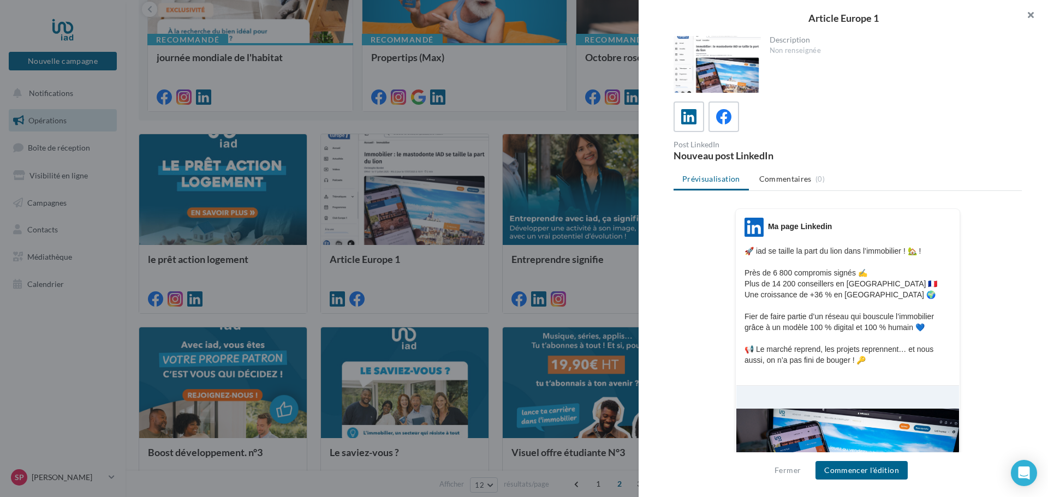
click at [1028, 13] on button "button" at bounding box center [1027, 16] width 44 height 33
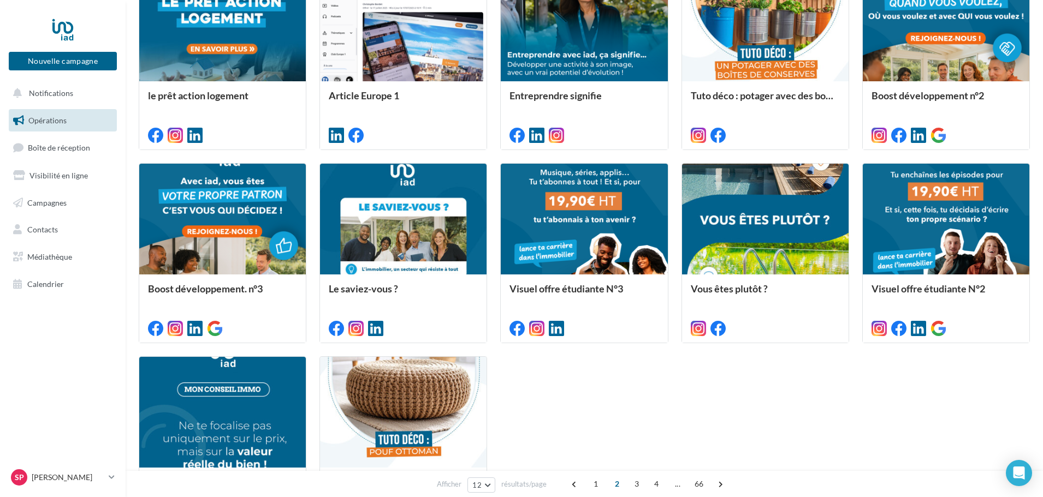
scroll to position [491, 0]
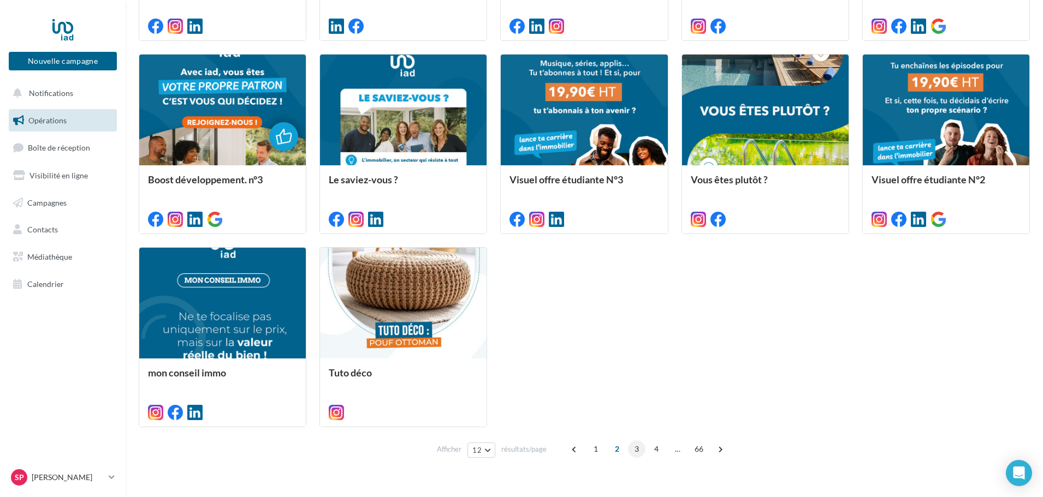
click at [639, 450] on span "3" at bounding box center [636, 449] width 17 height 17
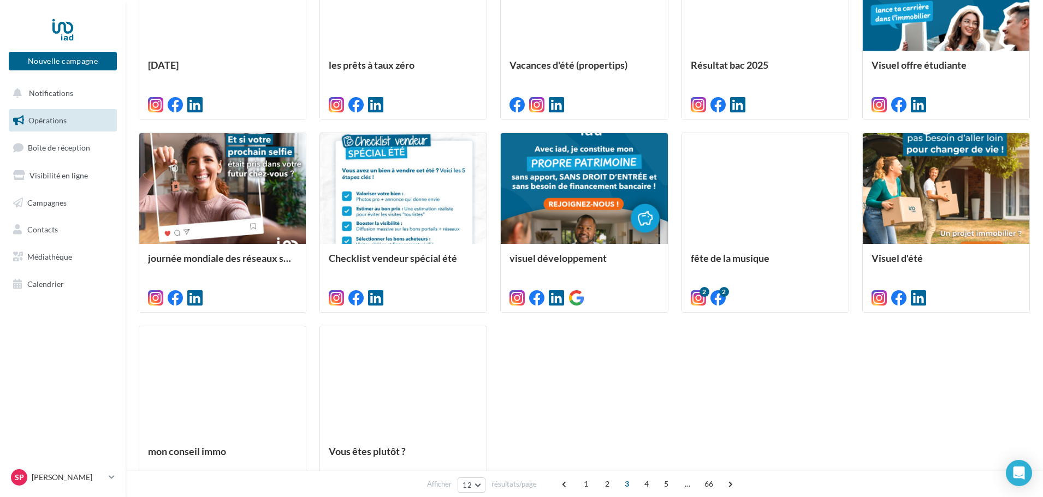
scroll to position [437, 0]
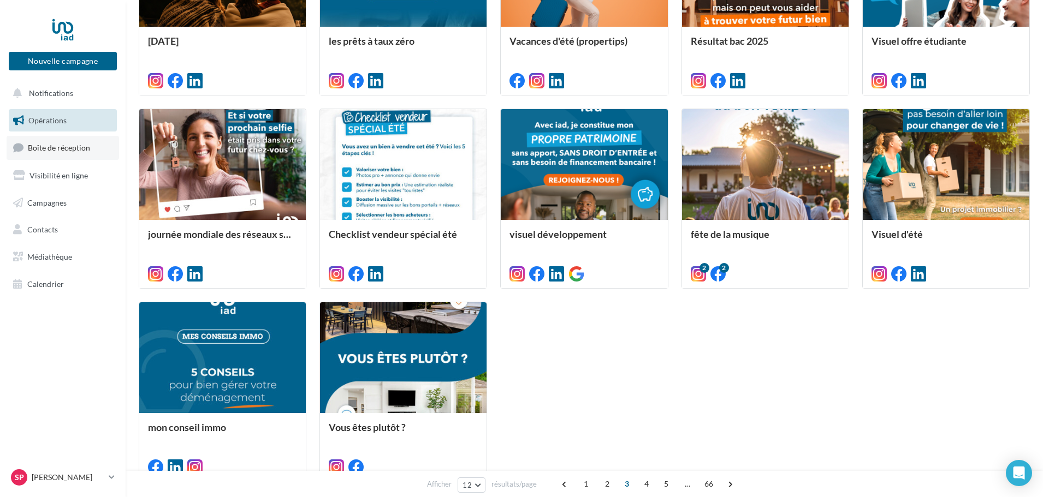
click at [63, 154] on link "Boîte de réception" at bounding box center [63, 147] width 112 height 23
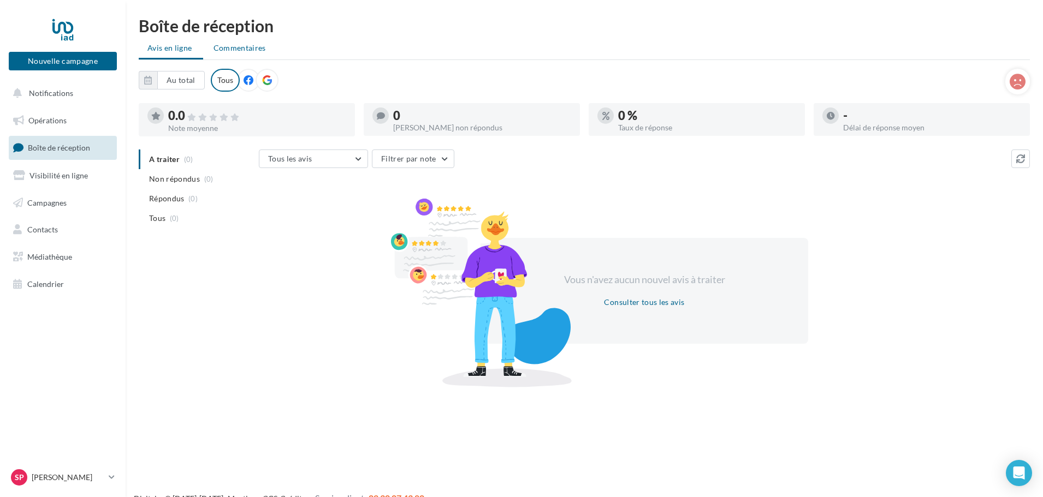
click at [231, 51] on span "Commentaires" at bounding box center [240, 48] width 52 height 11
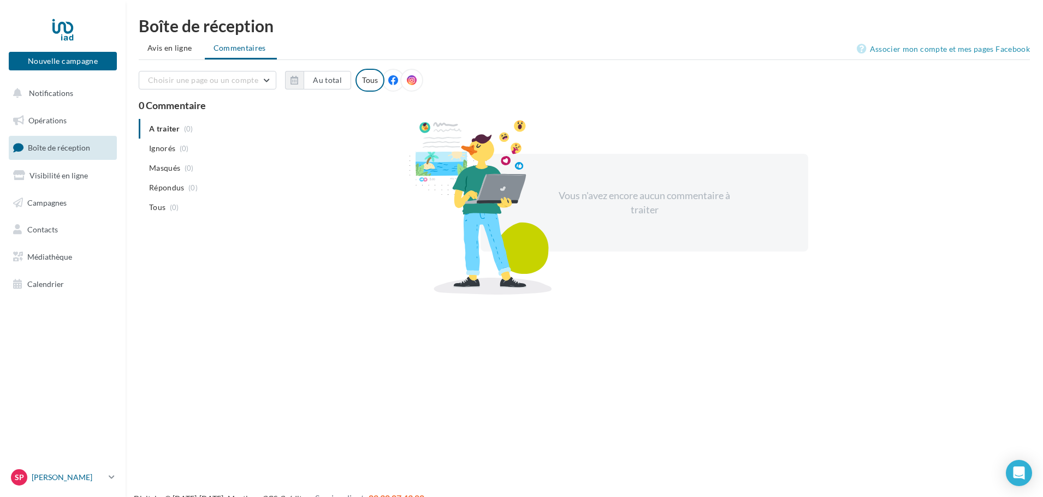
click at [105, 473] on link "Sp [PERSON_NAME] [PERSON_NAME][EMAIL_ADDRESS][DOMAIN_NAME]" at bounding box center [63, 477] width 108 height 21
click at [102, 343] on link "Gérer mon compte" at bounding box center [90, 348] width 163 height 25
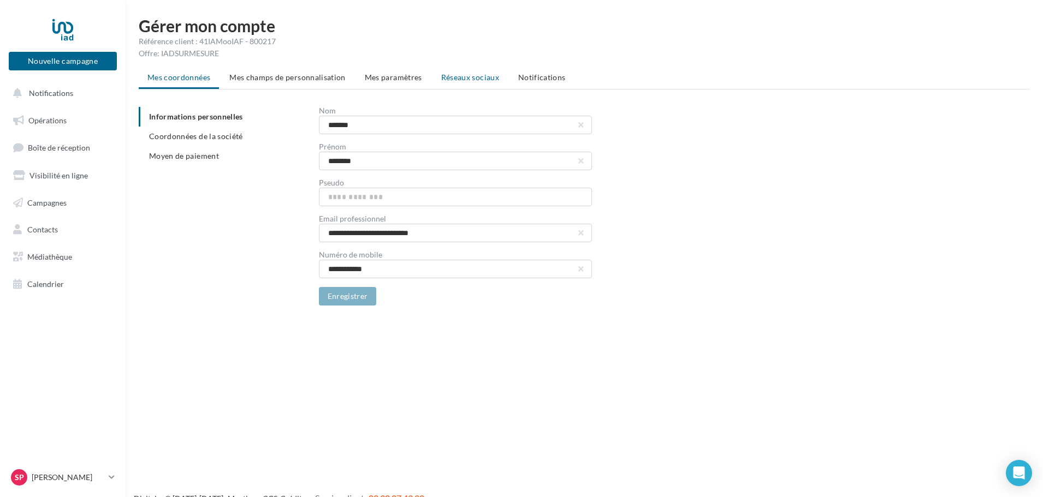
click at [447, 79] on span "Réseaux sociaux" at bounding box center [470, 77] width 58 height 9
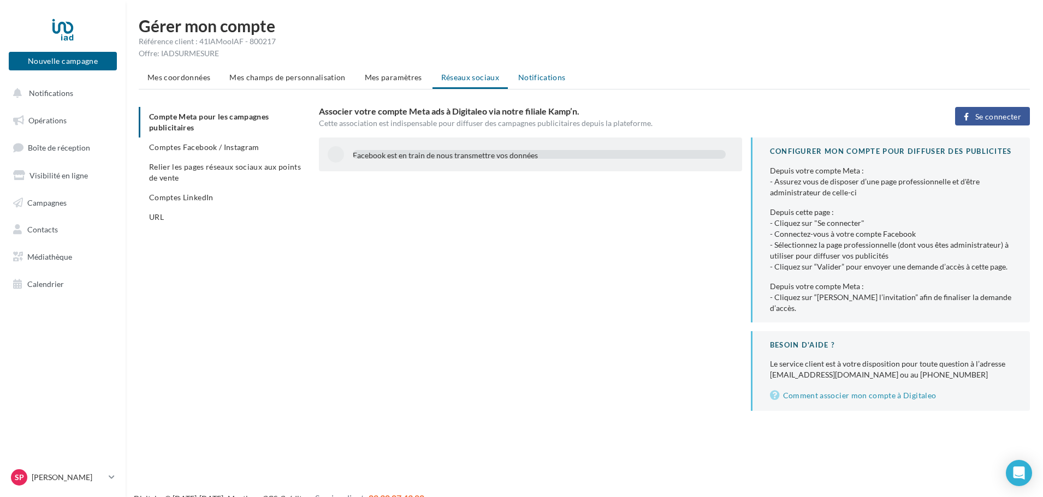
click at [531, 78] on span "Notifications" at bounding box center [542, 77] width 48 height 9
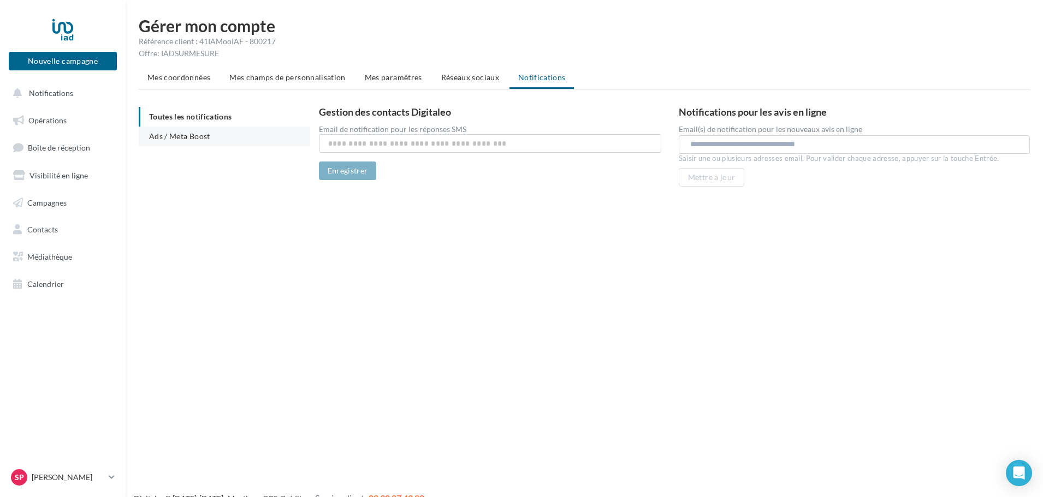
click at [188, 135] on span "Ads / Meta Boost" at bounding box center [179, 136] width 61 height 9
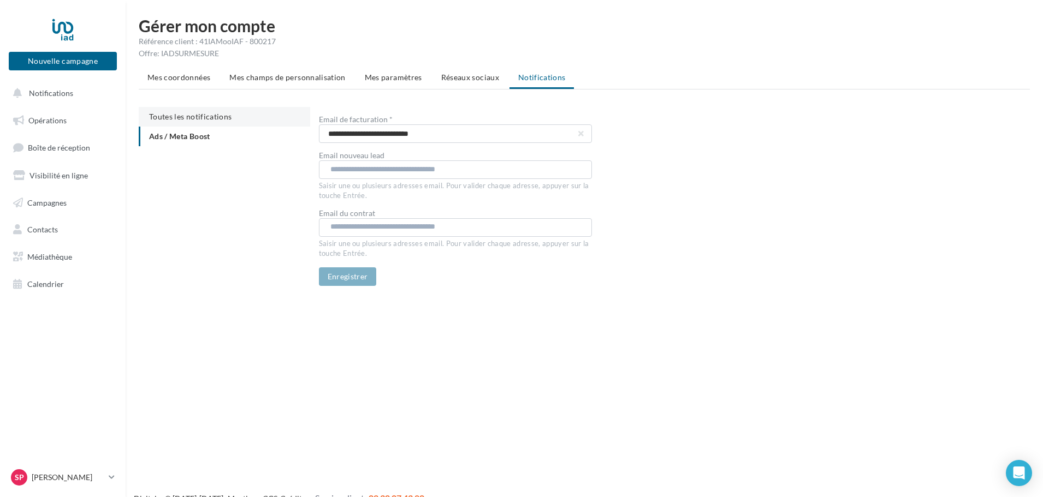
click at [188, 117] on span "Toutes les notifications" at bounding box center [190, 116] width 82 height 9
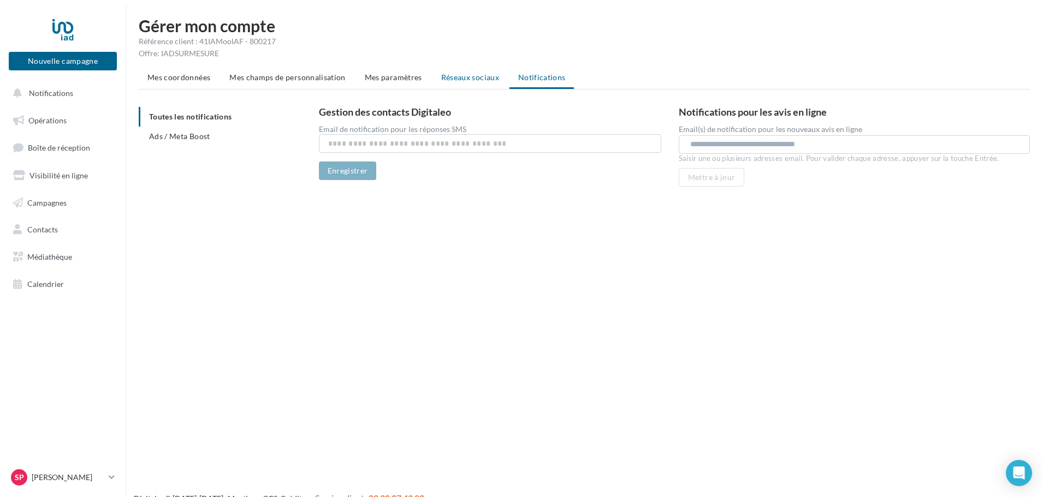
click at [463, 75] on span "Réseaux sociaux" at bounding box center [470, 77] width 58 height 9
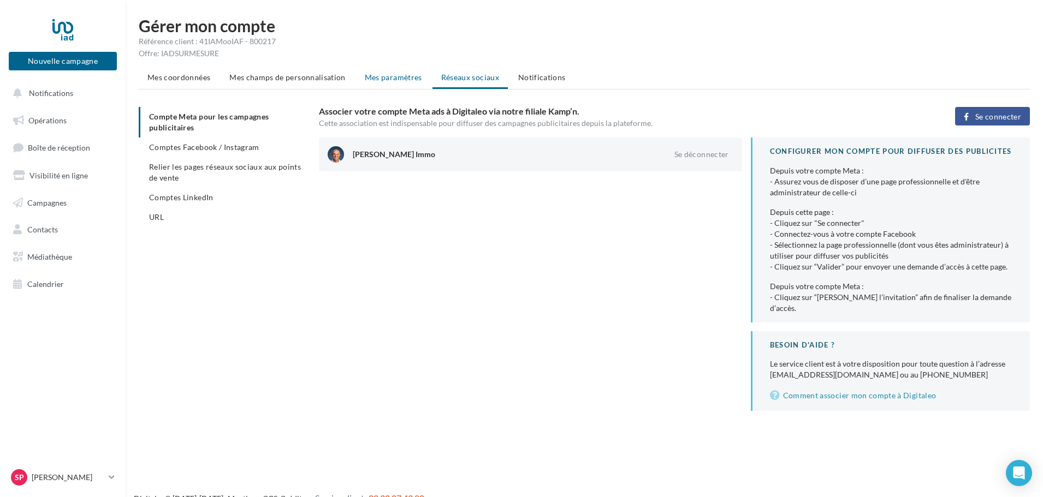
click at [376, 81] on span "Mes paramètres" at bounding box center [393, 77] width 57 height 9
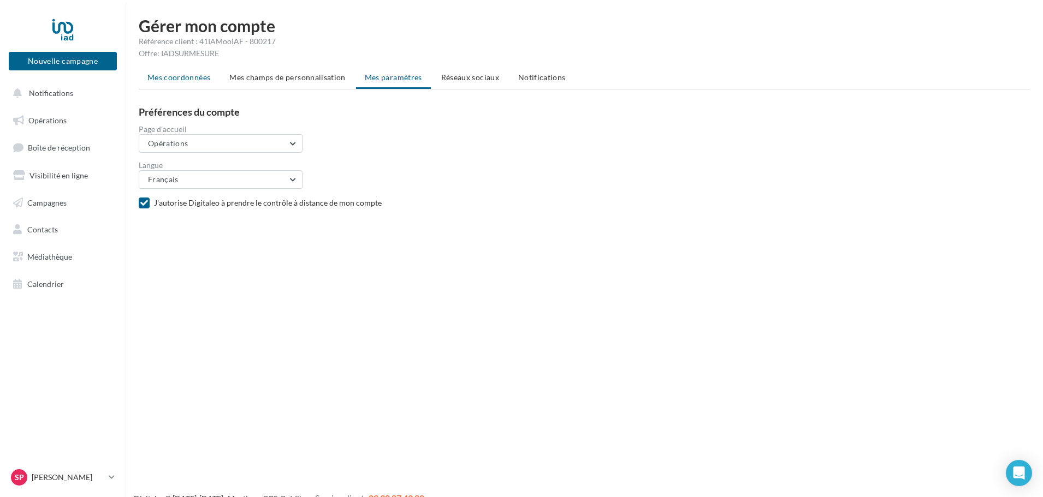
click at [200, 78] on span "Mes coordonnées" at bounding box center [178, 77] width 63 height 9
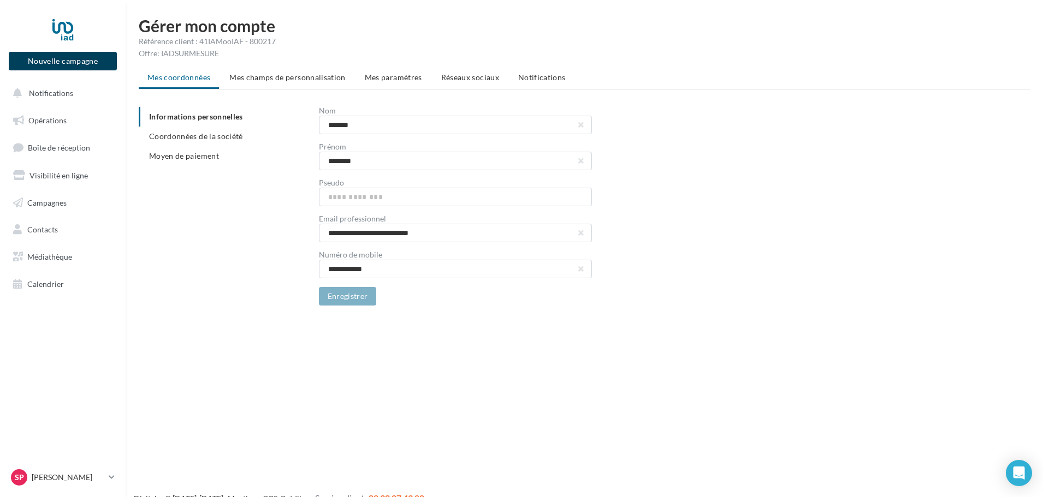
click at [51, 60] on button "Nouvelle campagne" at bounding box center [63, 61] width 108 height 19
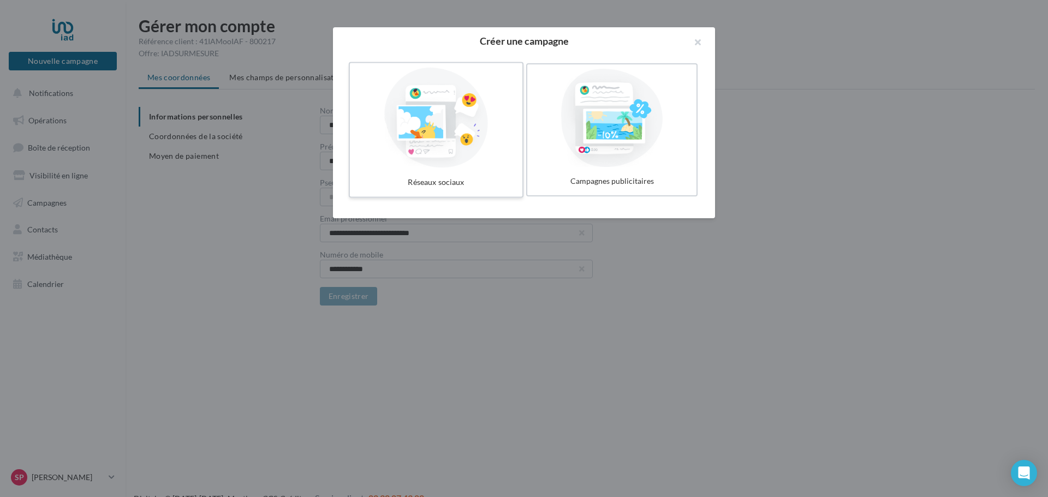
click at [442, 147] on div at bounding box center [436, 118] width 164 height 100
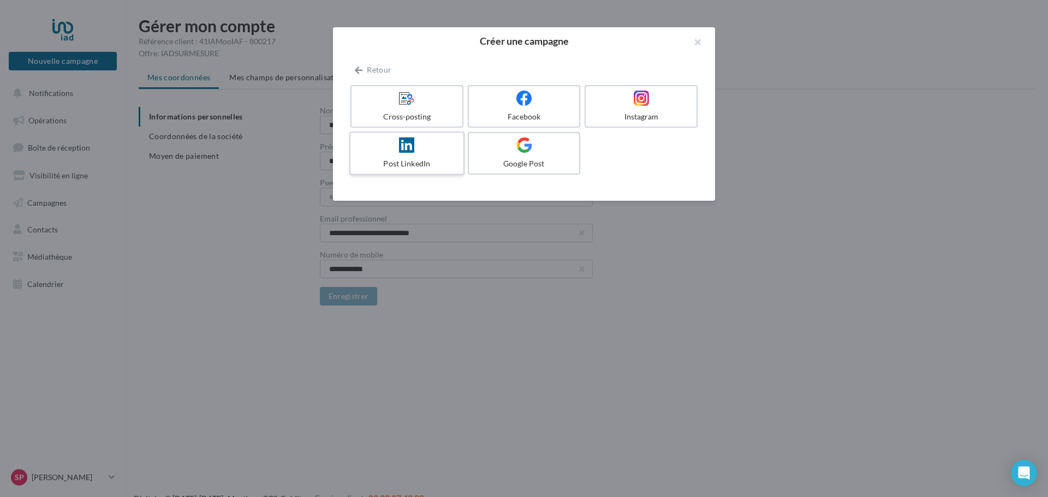
click at [436, 147] on div at bounding box center [407, 145] width 104 height 17
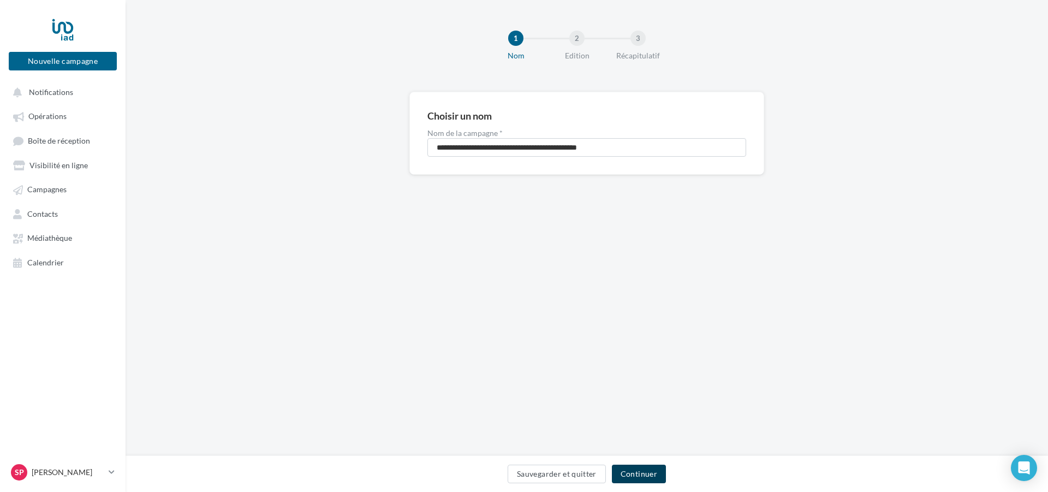
click at [638, 471] on button "Continuer" at bounding box center [639, 474] width 54 height 19
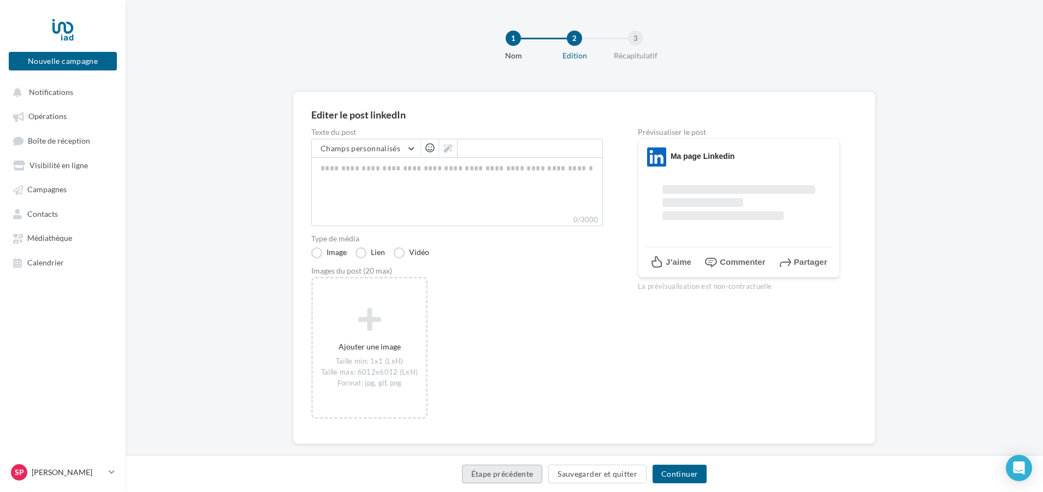
click at [518, 473] on button "Étape précédente" at bounding box center [502, 474] width 81 height 19
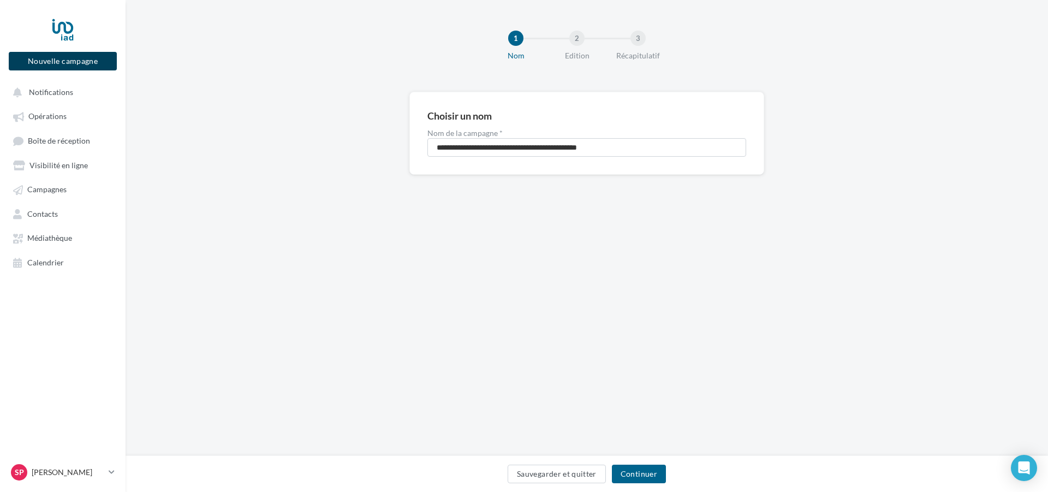
click at [45, 58] on button "Nouvelle campagne" at bounding box center [63, 61] width 108 height 19
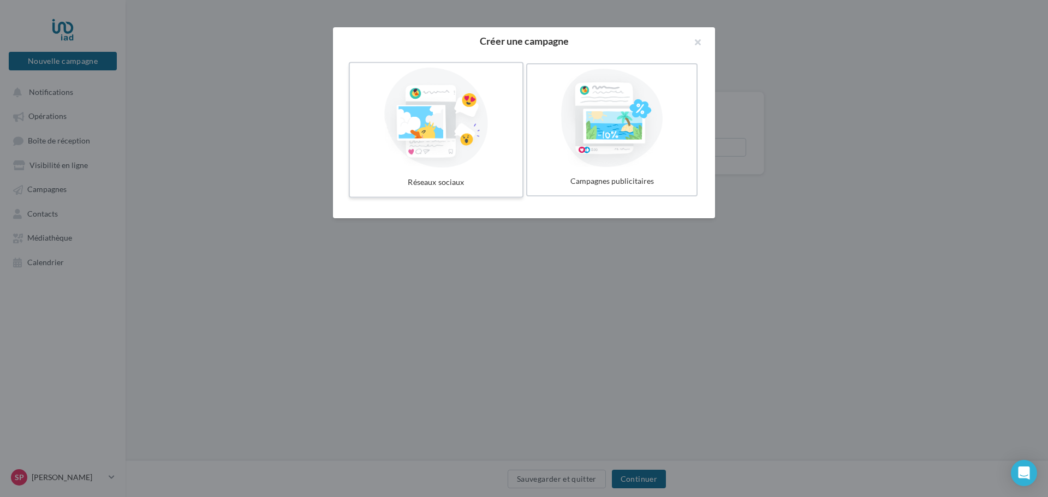
click at [425, 165] on div at bounding box center [436, 118] width 164 height 100
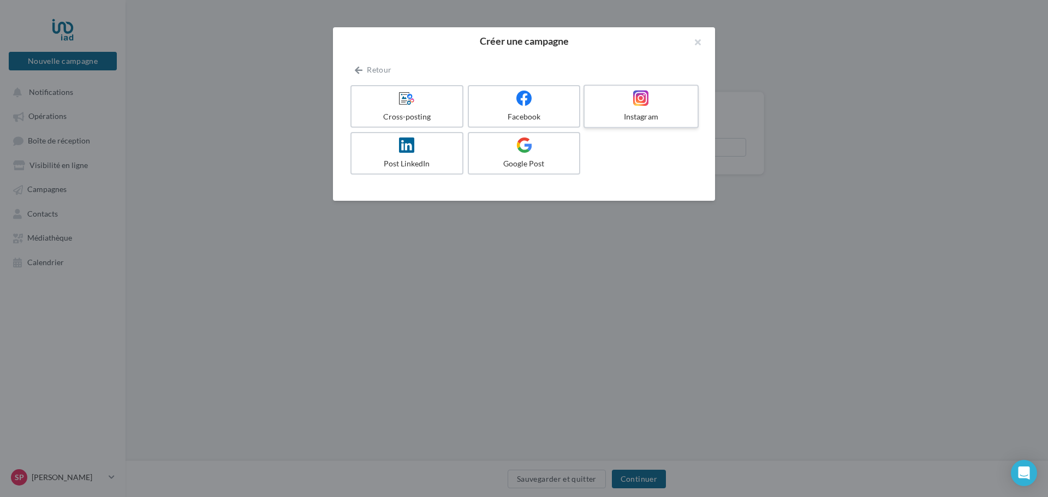
click at [632, 115] on div "Instagram" at bounding box center [641, 116] width 104 height 11
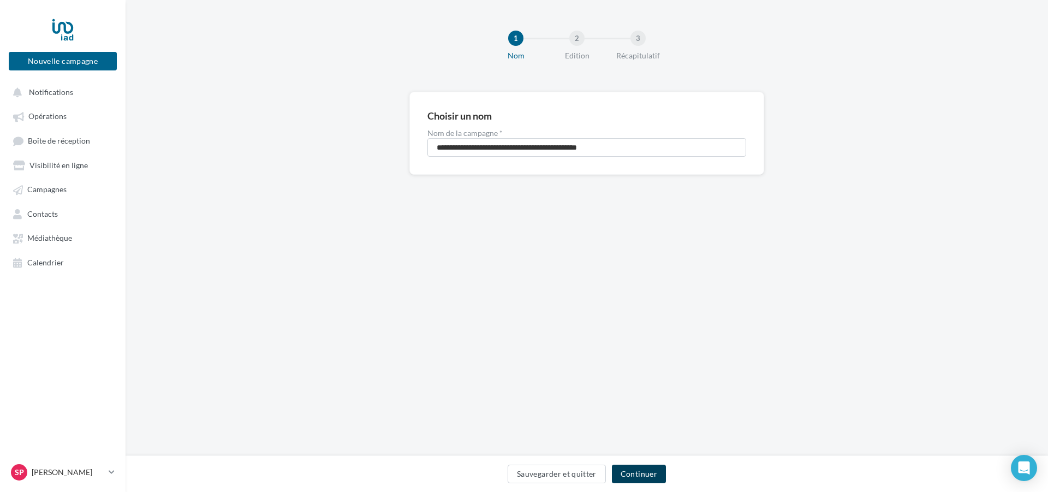
click at [641, 478] on button "Continuer" at bounding box center [639, 474] width 54 height 19
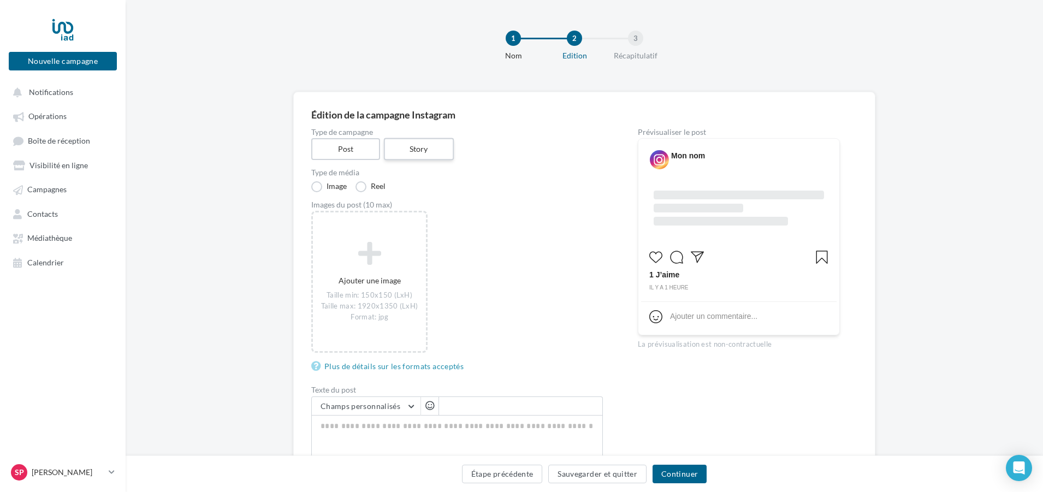
click at [417, 151] on label "Story" at bounding box center [418, 149] width 70 height 22
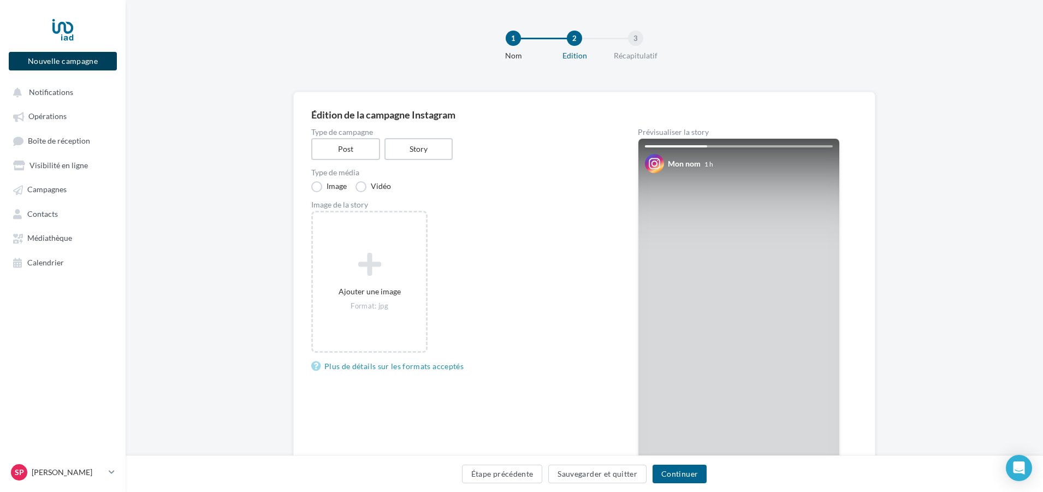
click at [91, 58] on button "Nouvelle campagne" at bounding box center [63, 61] width 108 height 19
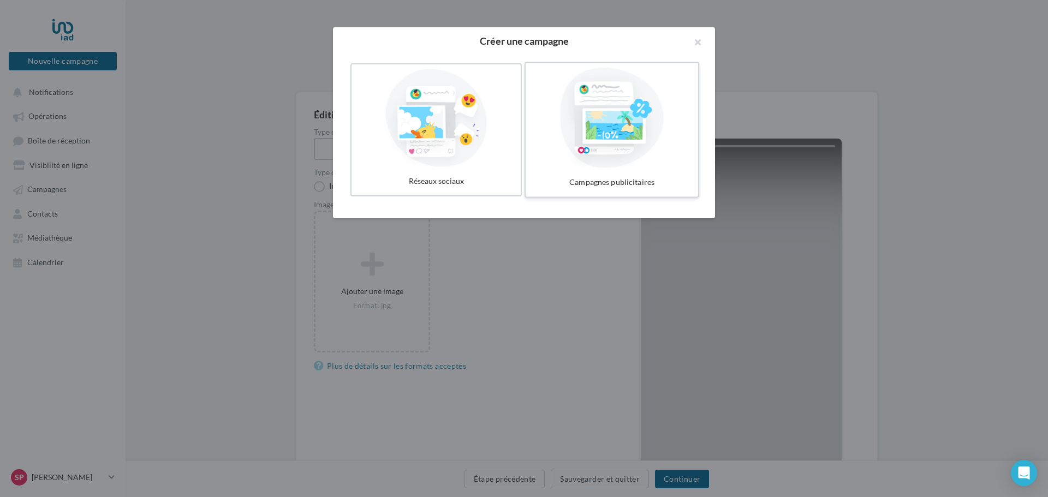
click at [604, 164] on div at bounding box center [612, 118] width 164 height 100
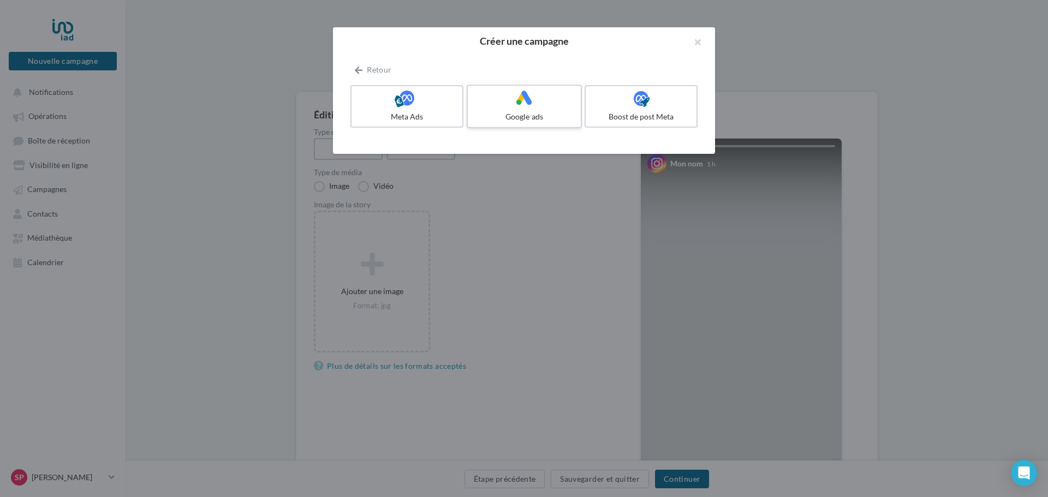
click at [524, 112] on div "Google ads" at bounding box center [524, 116] width 104 height 11
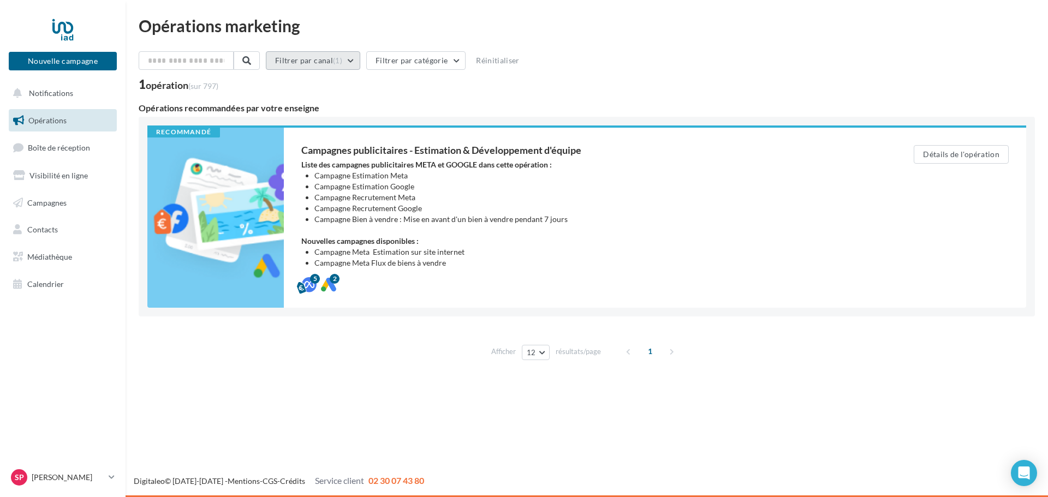
click at [358, 62] on button "Filtrer par canal (1)" at bounding box center [313, 60] width 94 height 19
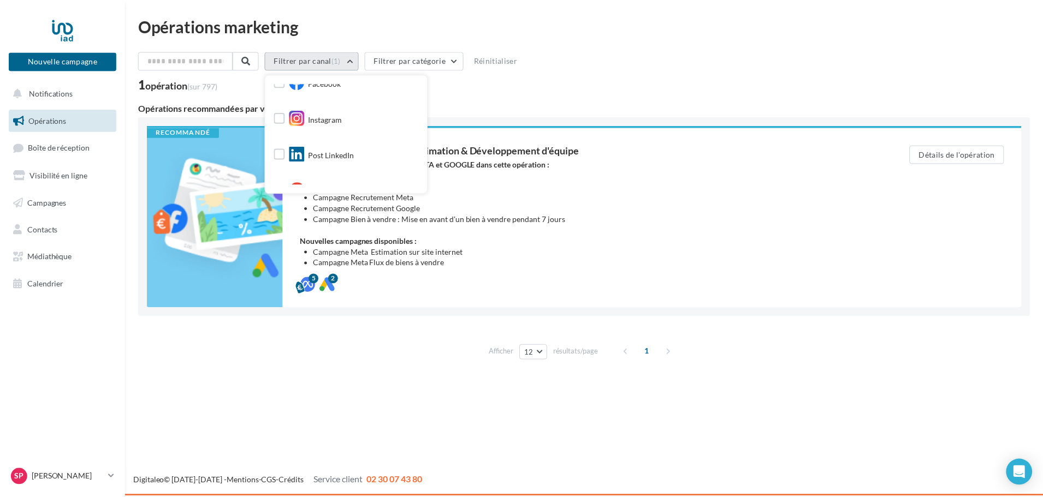
scroll to position [109, 0]
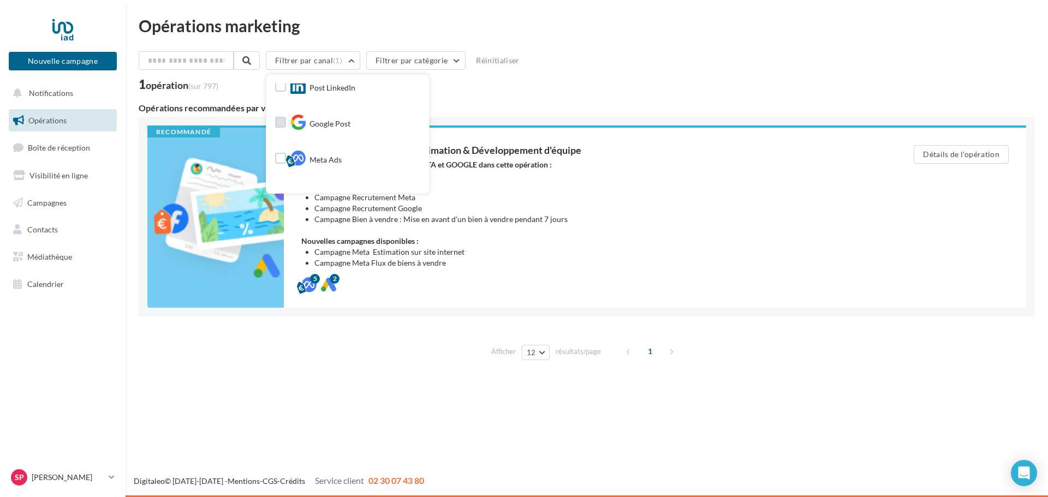
click at [349, 126] on span "Google Post" at bounding box center [330, 123] width 41 height 11
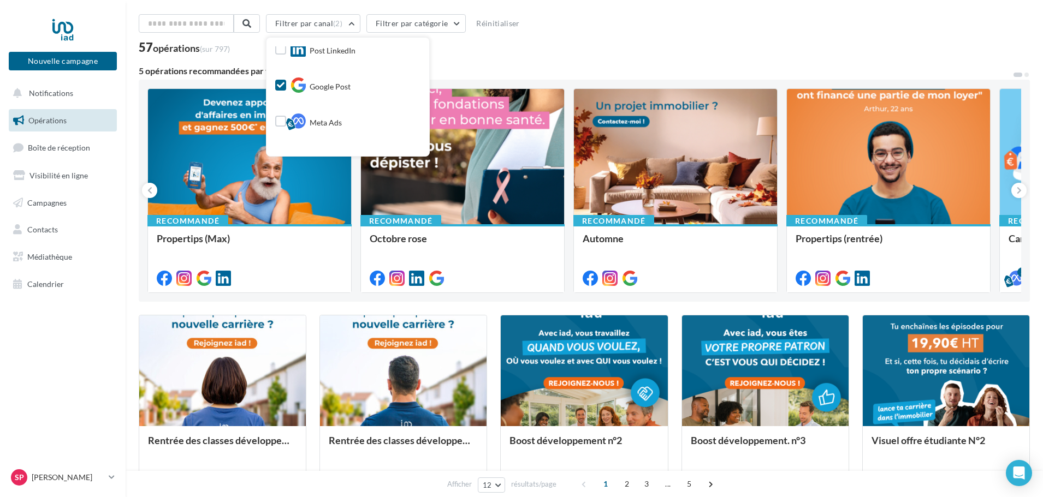
scroll to position [0, 0]
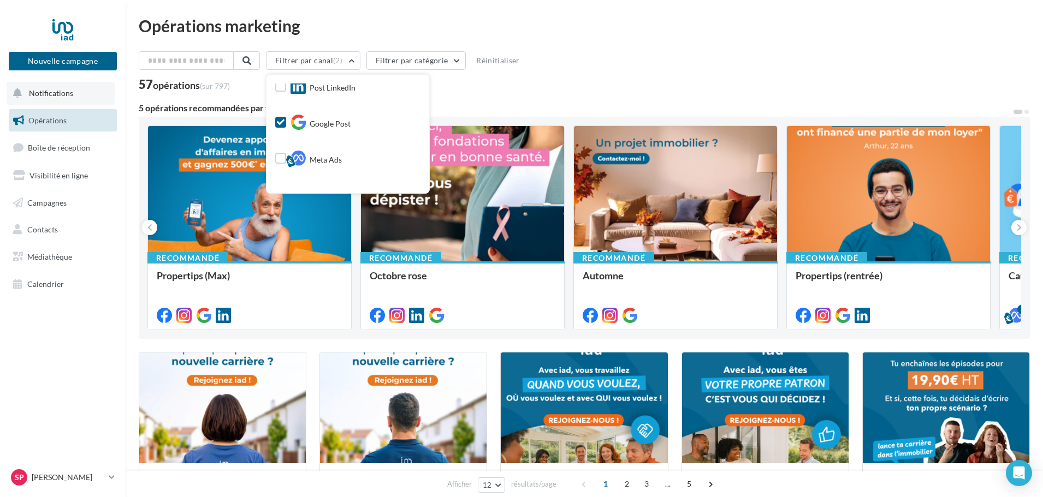
click at [62, 93] on span "Notifications" at bounding box center [51, 92] width 44 height 9
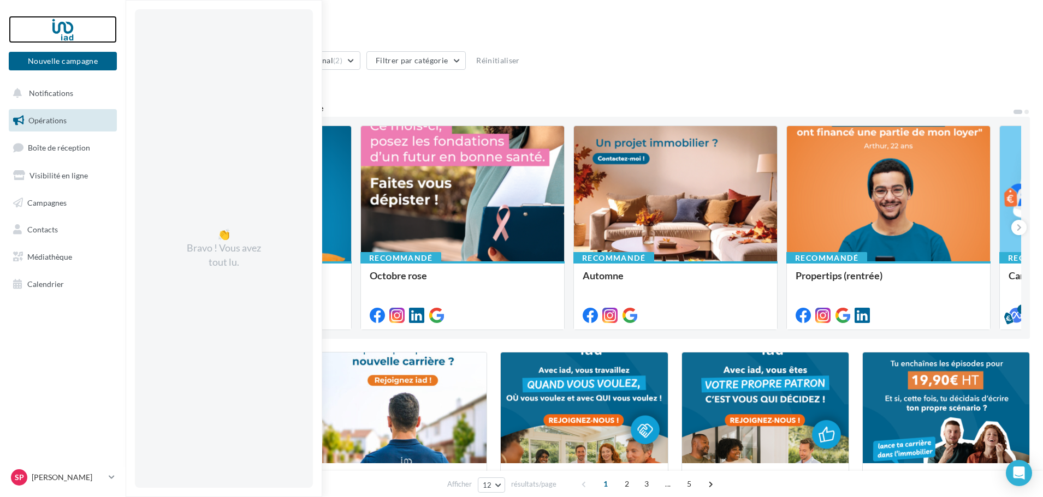
click at [72, 23] on div at bounding box center [62, 29] width 87 height 27
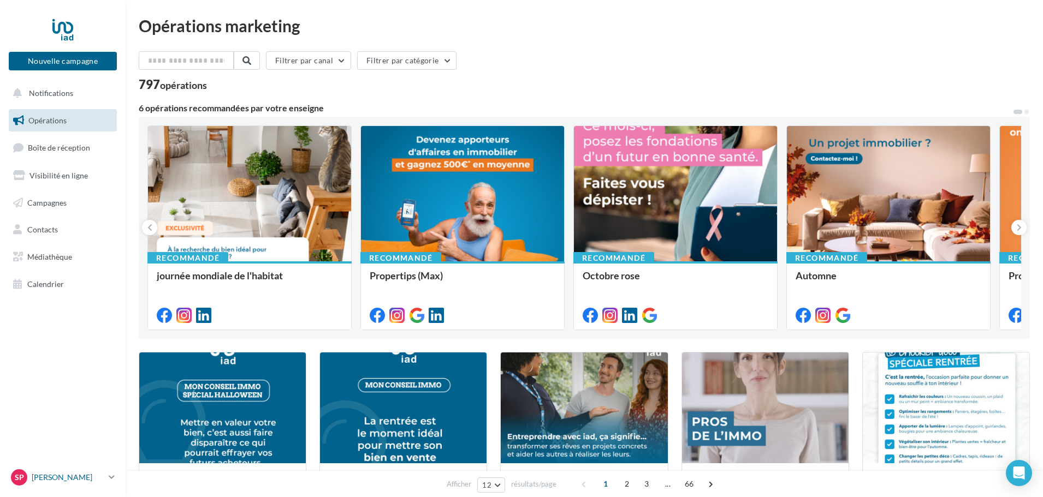
click at [58, 473] on div "Sp [PERSON_NAME] [EMAIL_ADDRESS][DOMAIN_NAME]" at bounding box center [57, 478] width 93 height 16
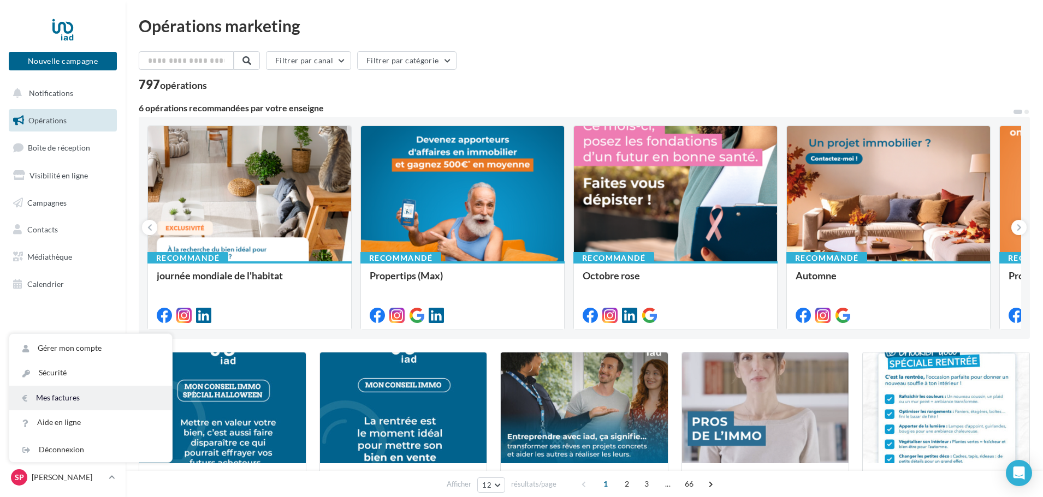
click at [72, 401] on link "Mes factures" at bounding box center [90, 398] width 163 height 25
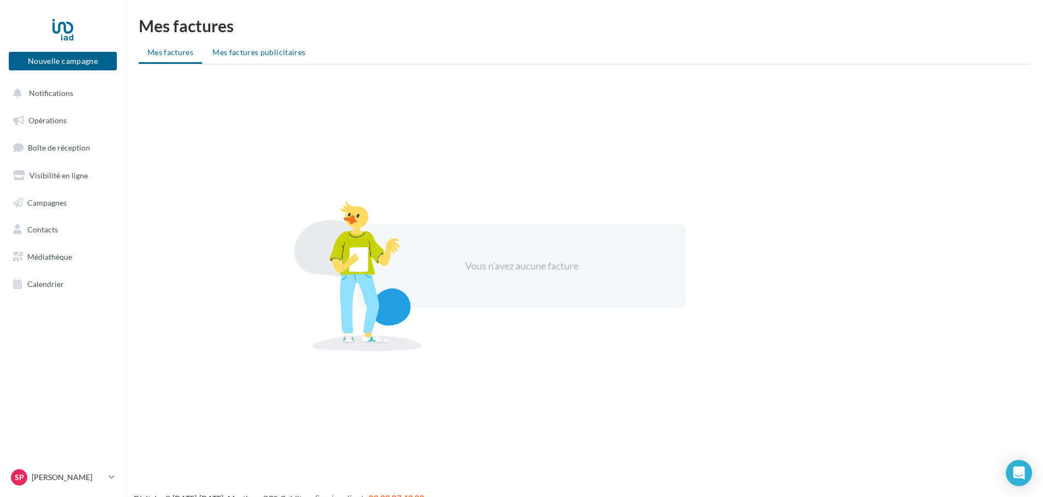
click at [262, 56] on li "Mes factures publicitaires" at bounding box center [259, 53] width 110 height 20
click at [181, 54] on span "Mes factures" at bounding box center [170, 52] width 46 height 9
click at [55, 482] on p "[PERSON_NAME]" at bounding box center [68, 477] width 73 height 11
click at [83, 353] on link "Gérer mon compte" at bounding box center [90, 348] width 163 height 25
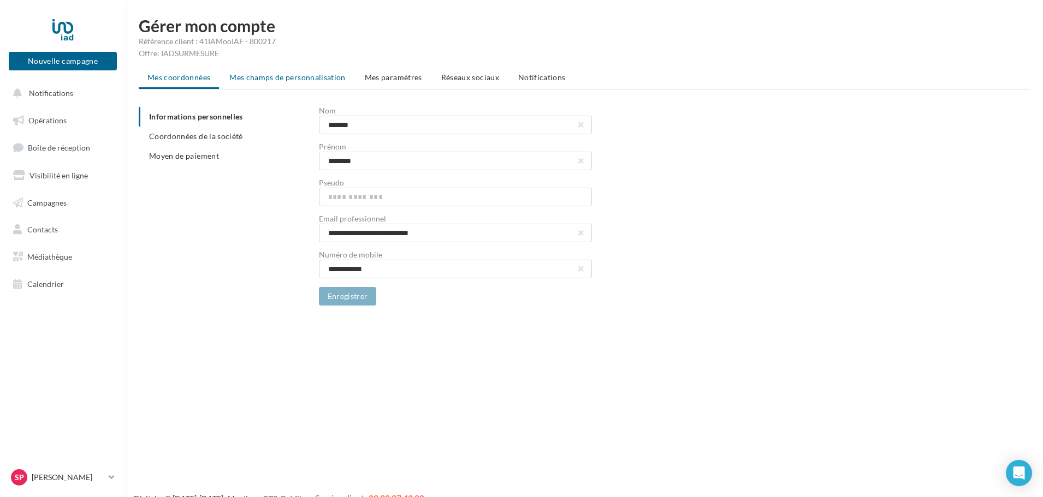
click at [246, 72] on li "Mes champs de personnalisation" at bounding box center [288, 78] width 134 height 20
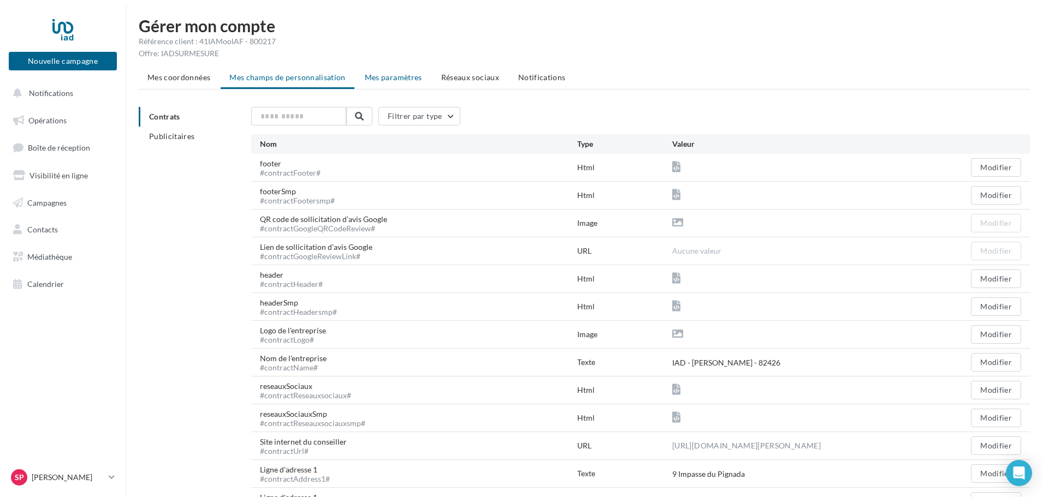
click at [386, 72] on li "Mes paramètres" at bounding box center [393, 78] width 75 height 20
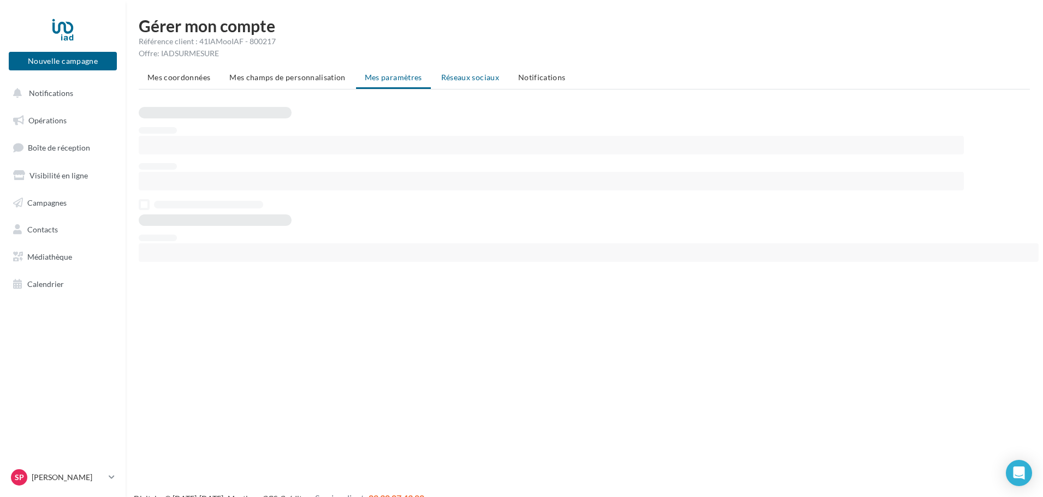
click at [445, 71] on li "Réseaux sociaux" at bounding box center [469, 78] width 75 height 20
click at [524, 79] on span "Notifications" at bounding box center [542, 77] width 48 height 9
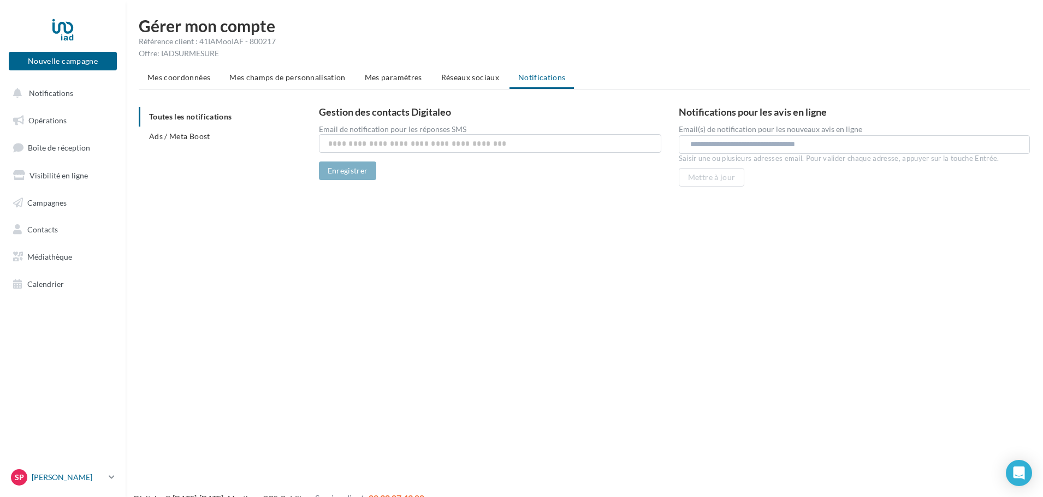
click at [72, 481] on p "[PERSON_NAME]" at bounding box center [68, 477] width 73 height 11
click at [85, 346] on link "Gérer mon compte" at bounding box center [90, 348] width 163 height 25
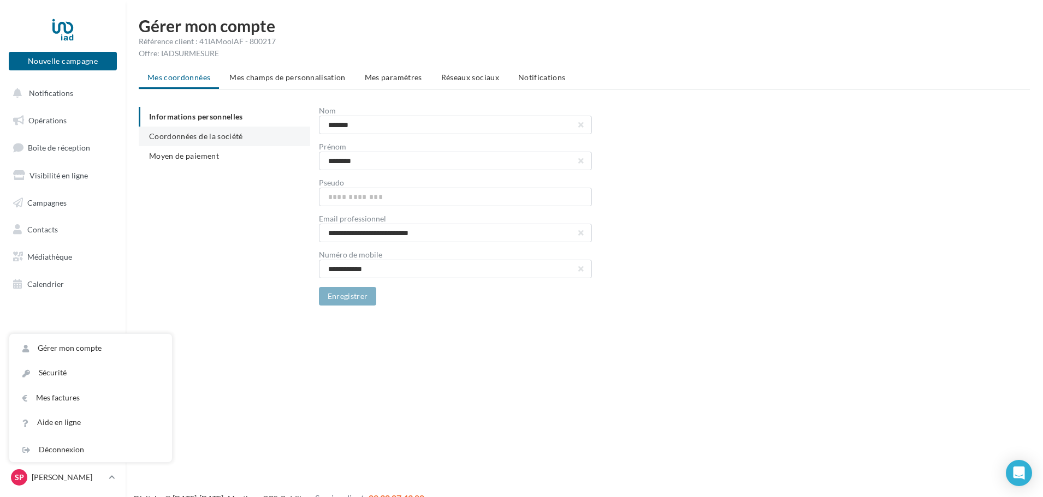
click at [173, 141] on li "Coordonnées de la société" at bounding box center [224, 137] width 171 height 20
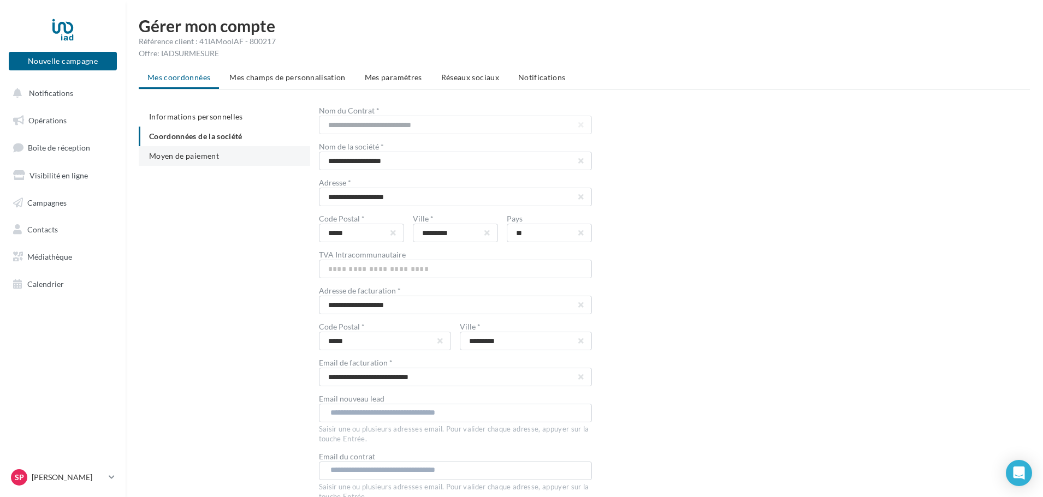
click at [174, 152] on span "Moyen de paiement" at bounding box center [184, 155] width 70 height 9
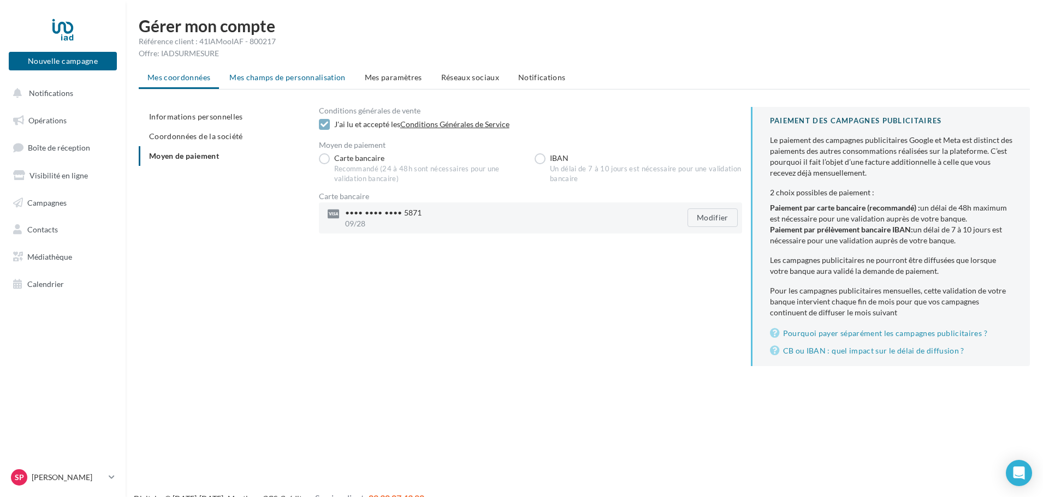
click at [309, 82] on li "Mes champs de personnalisation" at bounding box center [288, 78] width 134 height 20
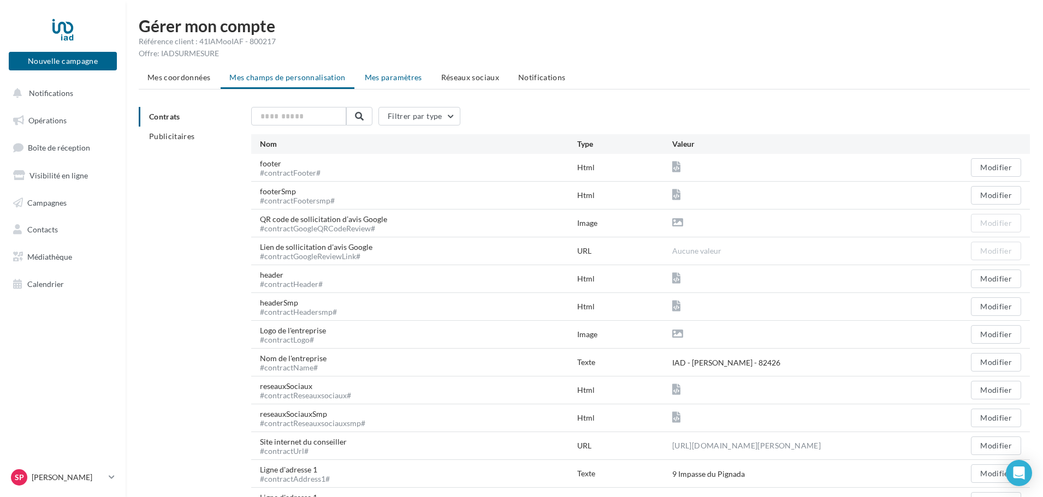
click at [394, 80] on span "Mes paramètres" at bounding box center [393, 77] width 57 height 9
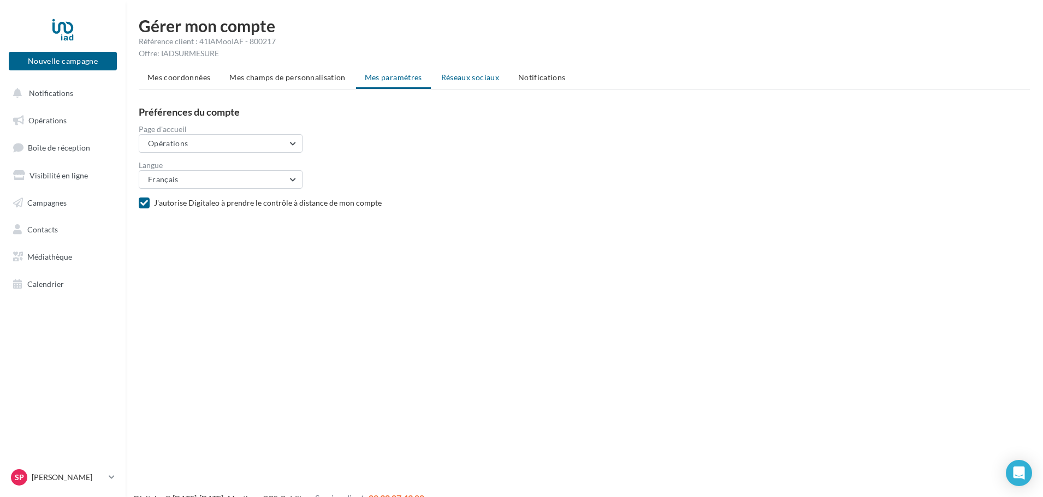
click at [451, 82] on li "Réseaux sociaux" at bounding box center [469, 78] width 75 height 20
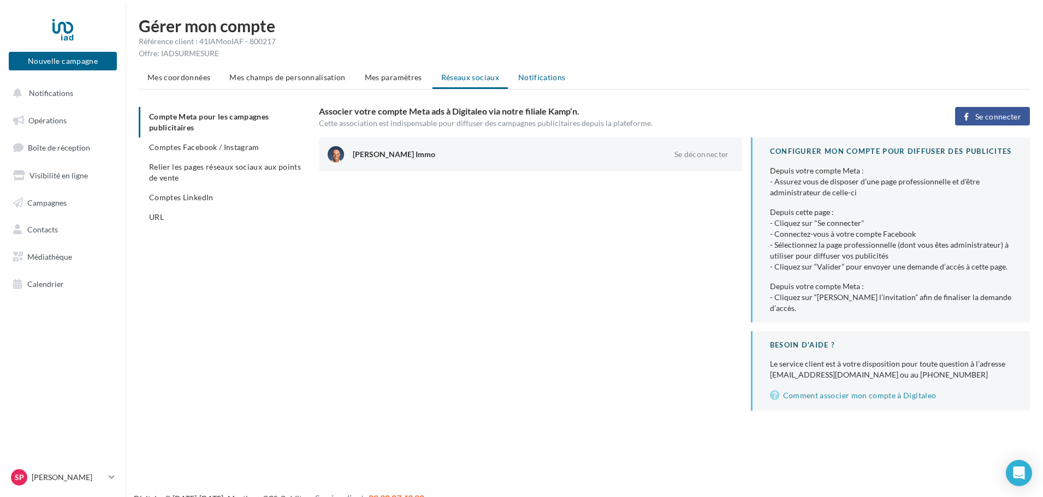
click at [529, 82] on li "Notifications" at bounding box center [541, 78] width 65 height 20
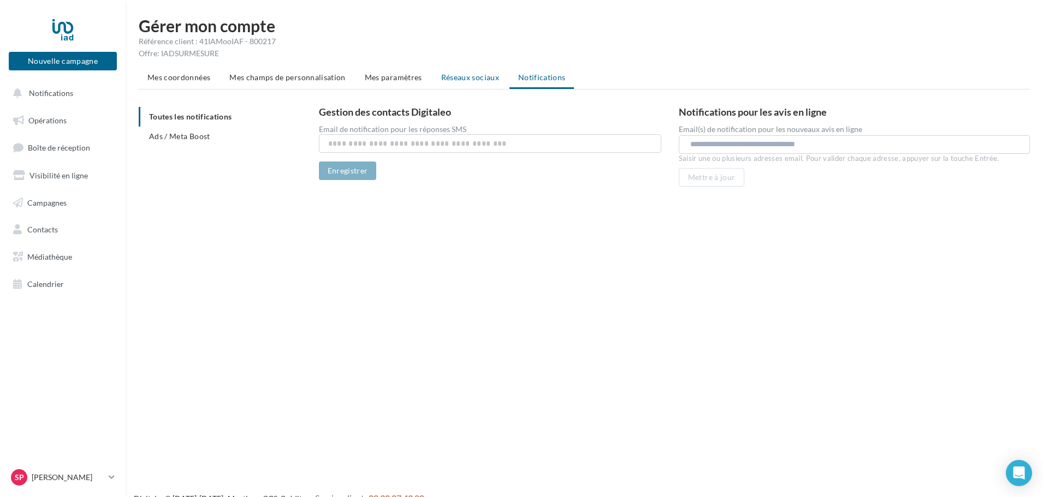
click at [464, 81] on span "Réseaux sociaux" at bounding box center [470, 77] width 58 height 9
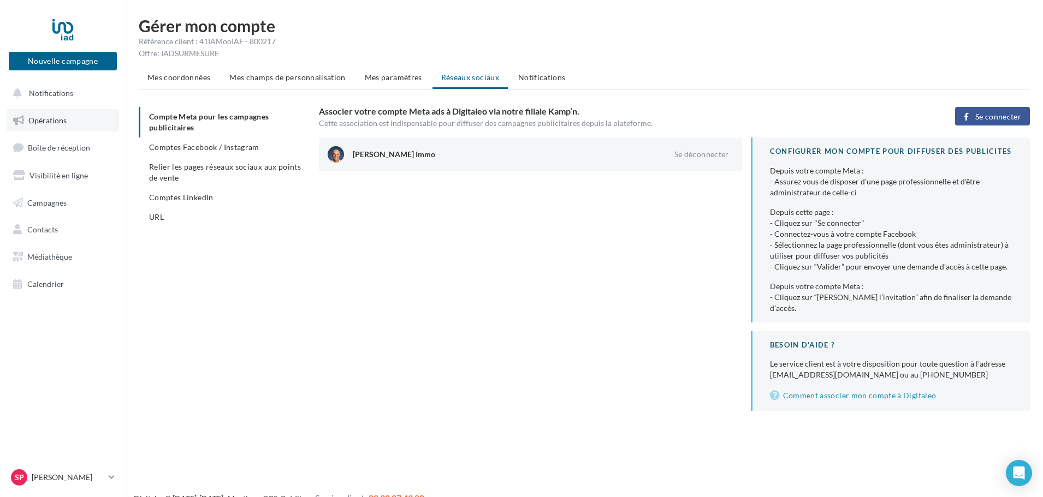
click at [56, 122] on span "Opérations" at bounding box center [47, 120] width 38 height 9
